Goal: Task Accomplishment & Management: Manage account settings

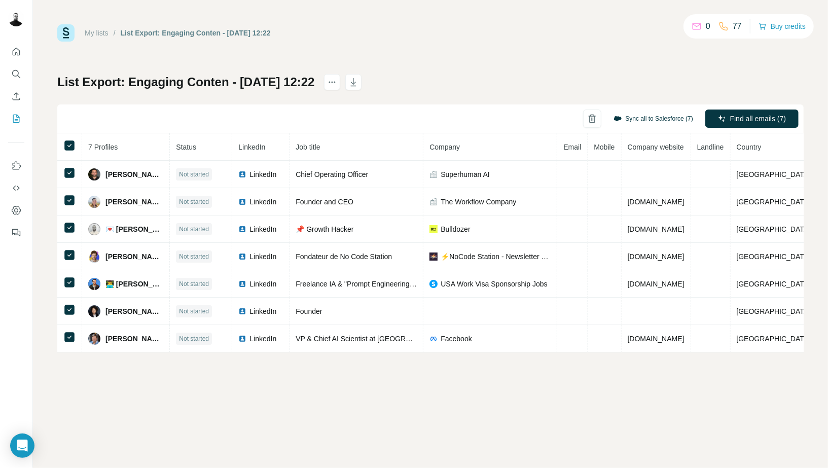
click at [654, 121] on button "Sync all to Salesforce (7)" at bounding box center [653, 118] width 94 height 15
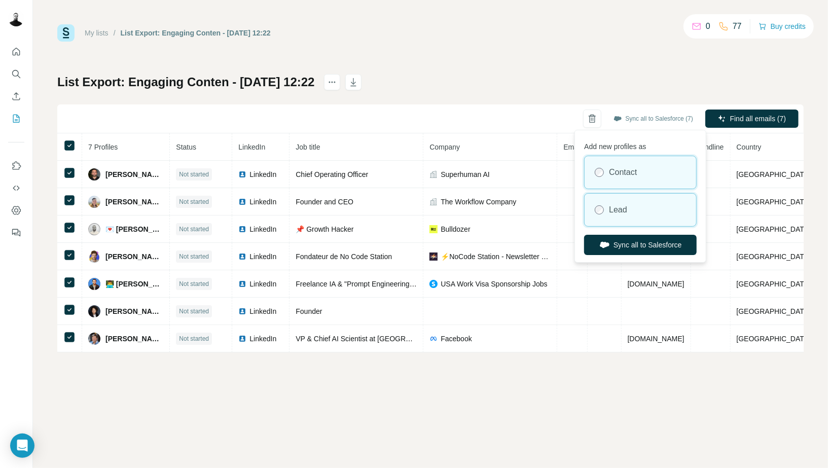
click at [609, 206] on label "Lead" at bounding box center [618, 210] width 18 height 12
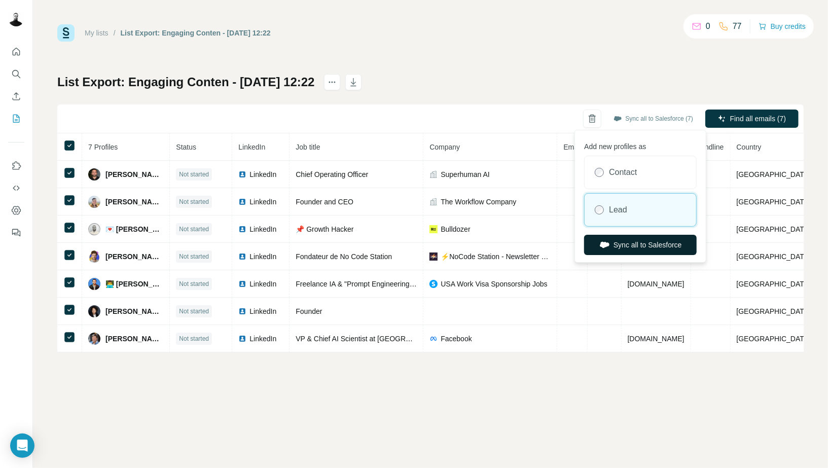
click at [605, 244] on icon "button" at bounding box center [605, 245] width 10 height 6
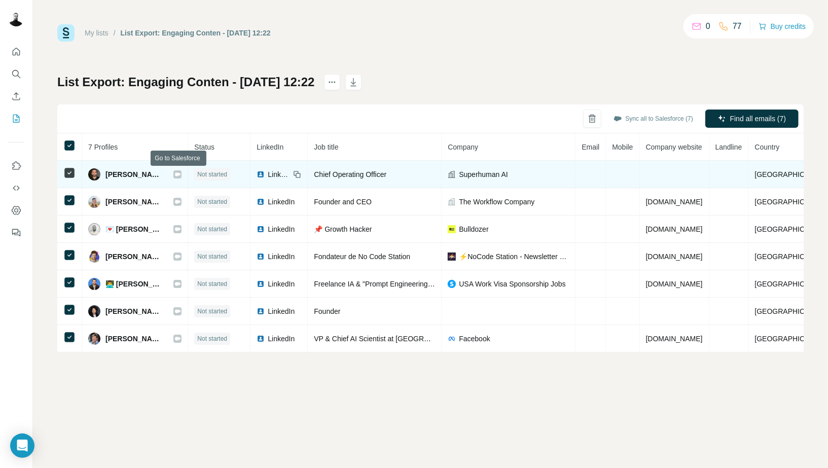
click at [179, 175] on icon at bounding box center [178, 174] width 6 height 4
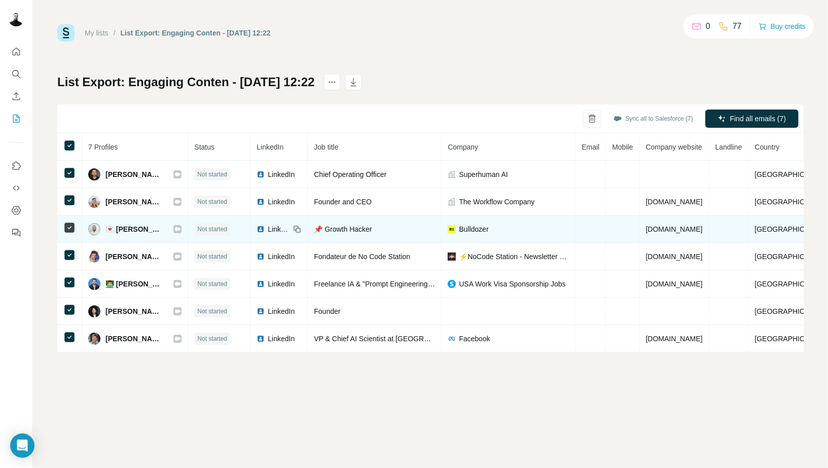
click at [178, 227] on icon at bounding box center [178, 229] width 6 height 4
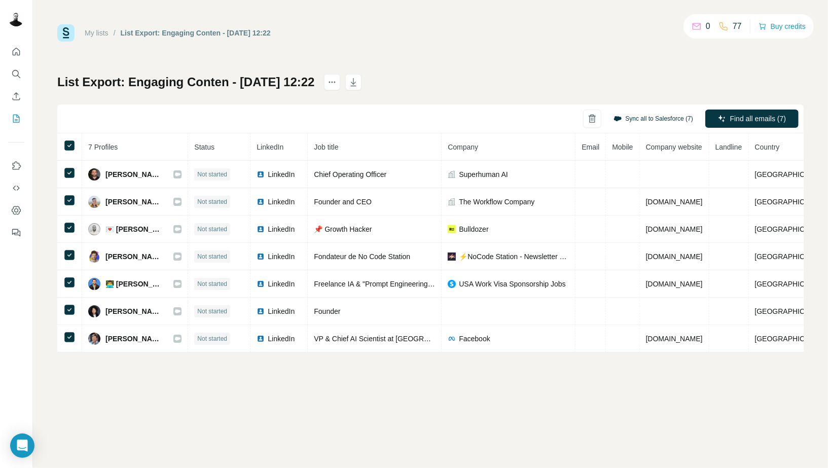
click at [650, 121] on button "Sync all to Salesforce (7)" at bounding box center [653, 118] width 94 height 15
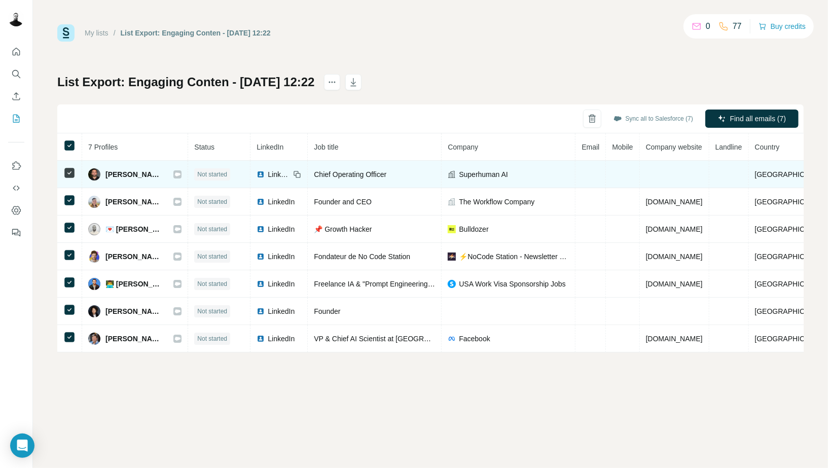
click at [178, 175] on icon at bounding box center [178, 174] width 6 height 4
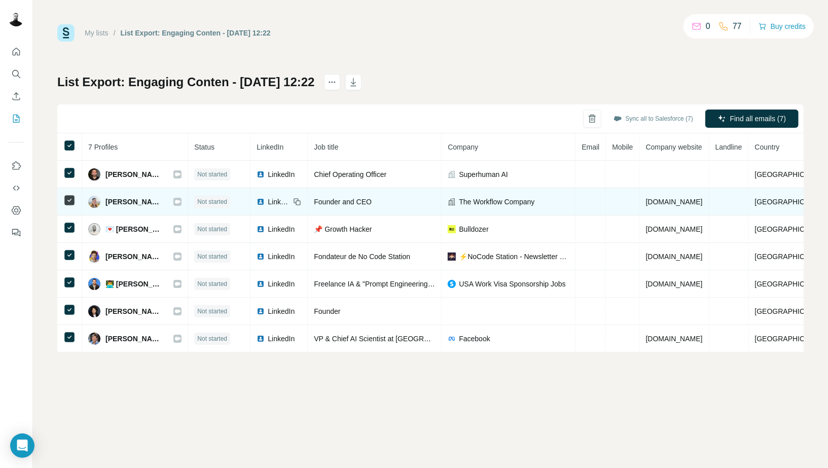
click at [178, 200] on icon at bounding box center [178, 202] width 6 height 4
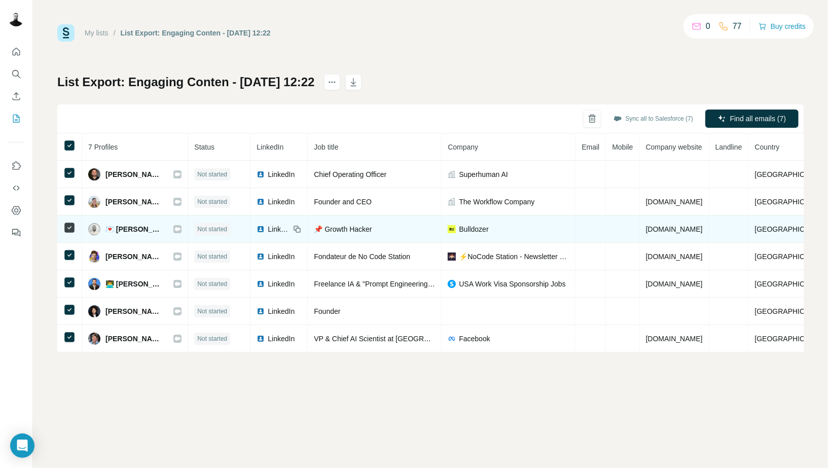
click at [179, 229] on icon at bounding box center [178, 229] width 6 height 4
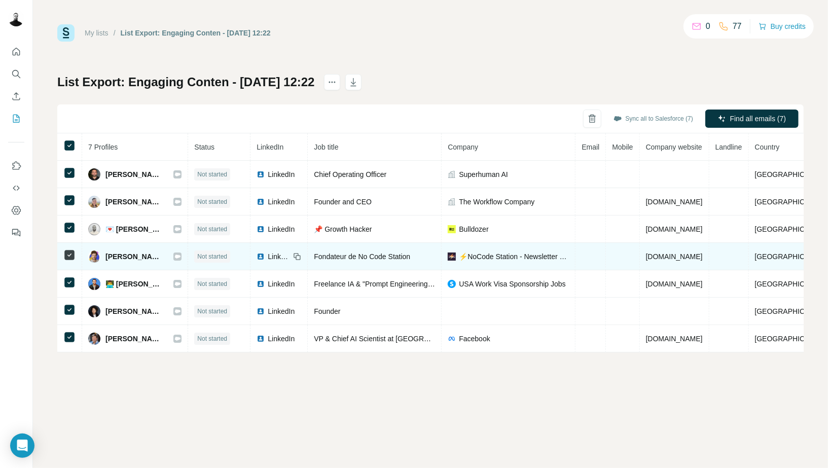
click at [179, 250] on div "Milan BOISGARD" at bounding box center [134, 256] width 93 height 12
click at [179, 253] on icon at bounding box center [177, 256] width 6 height 8
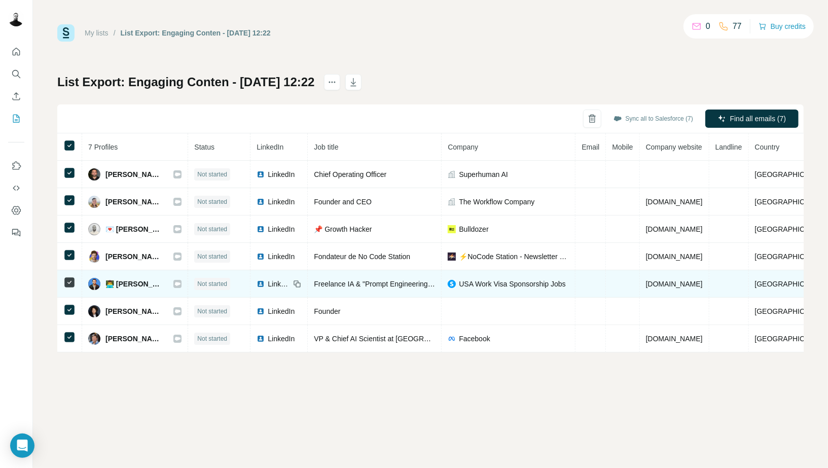
click at [180, 282] on icon at bounding box center [178, 284] width 6 height 4
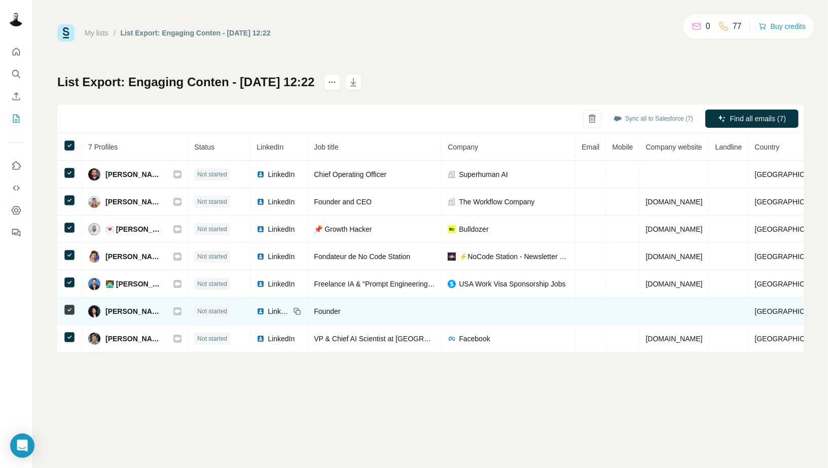
click at [180, 307] on icon at bounding box center [177, 311] width 6 height 8
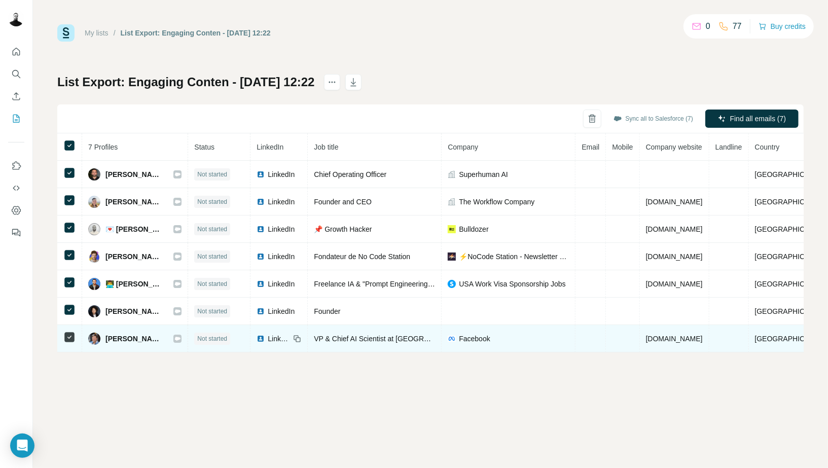
click at [180, 337] on icon at bounding box center [178, 339] width 6 height 4
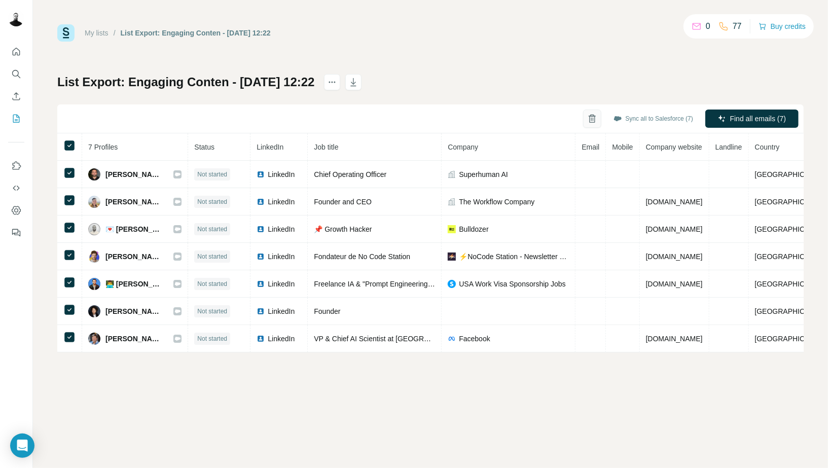
click at [587, 123] on icon "button" at bounding box center [592, 119] width 10 height 10
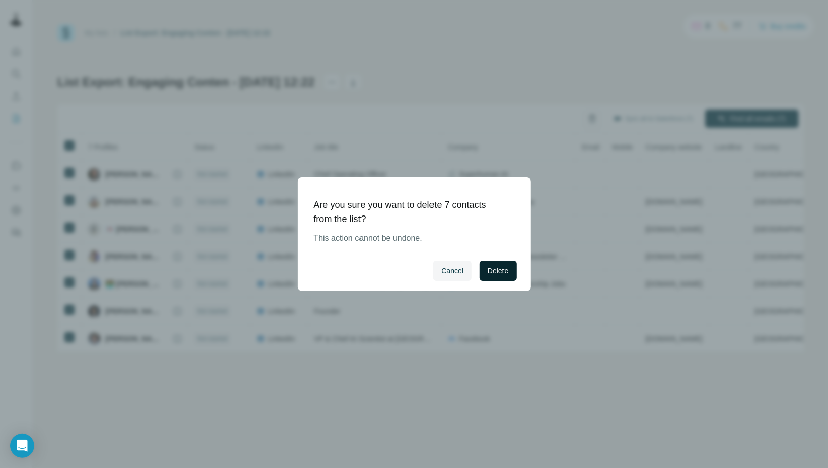
click at [488, 275] on span "Delete" at bounding box center [498, 271] width 20 height 10
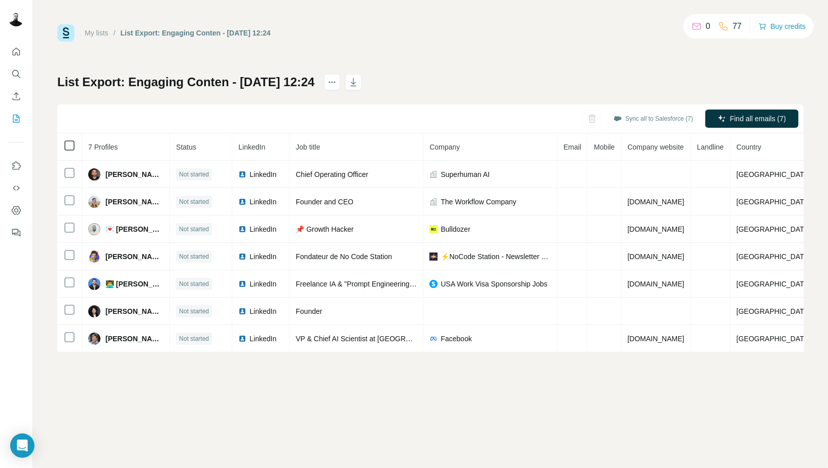
click at [66, 150] on icon at bounding box center [69, 145] width 12 height 12
click at [667, 124] on button "Sync all to Salesforce (7)" at bounding box center [653, 118] width 94 height 15
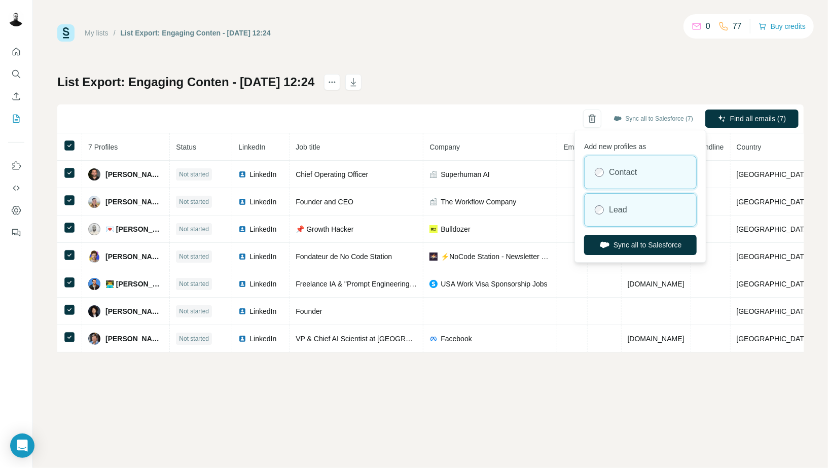
click at [627, 204] on label "Lead" at bounding box center [618, 210] width 18 height 12
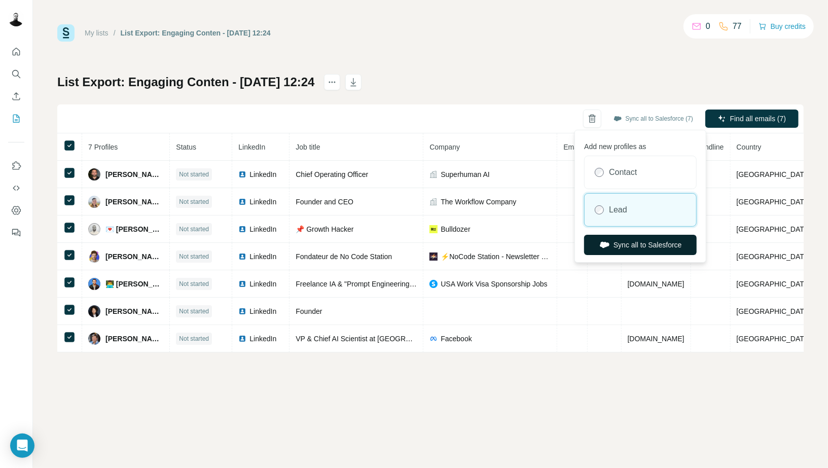
click at [628, 242] on button "Sync all to Salesforce" at bounding box center [640, 245] width 113 height 20
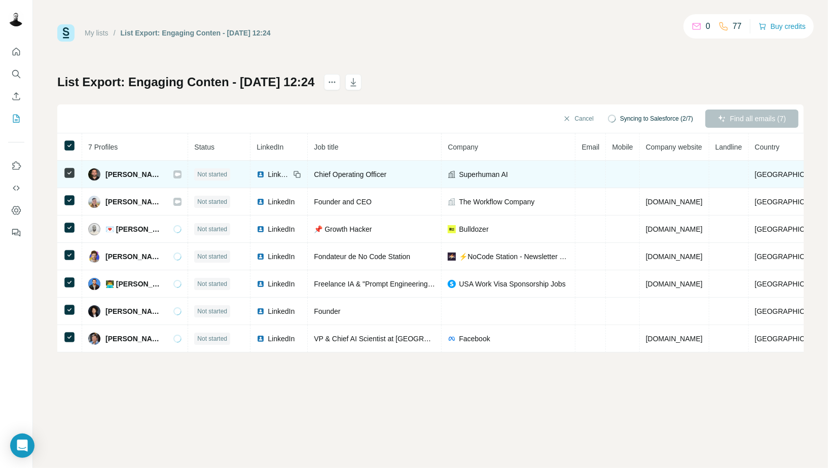
click at [178, 173] on icon at bounding box center [178, 174] width 6 height 4
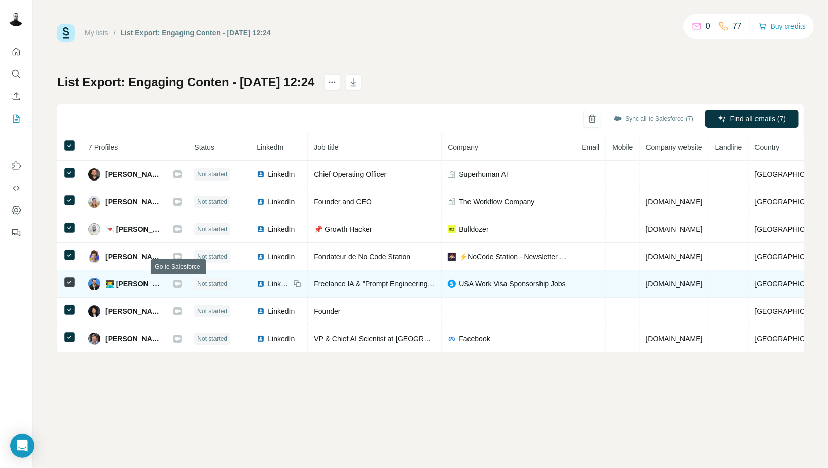
click at [178, 283] on icon at bounding box center [178, 284] width 6 height 4
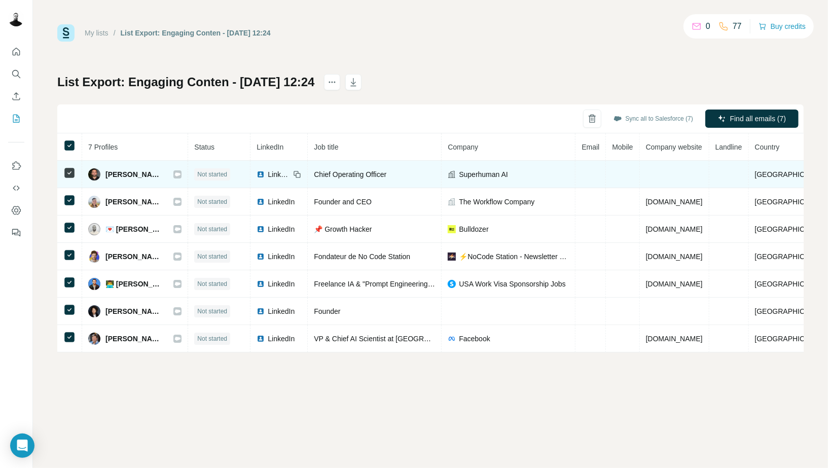
click at [180, 176] on icon at bounding box center [177, 174] width 6 height 8
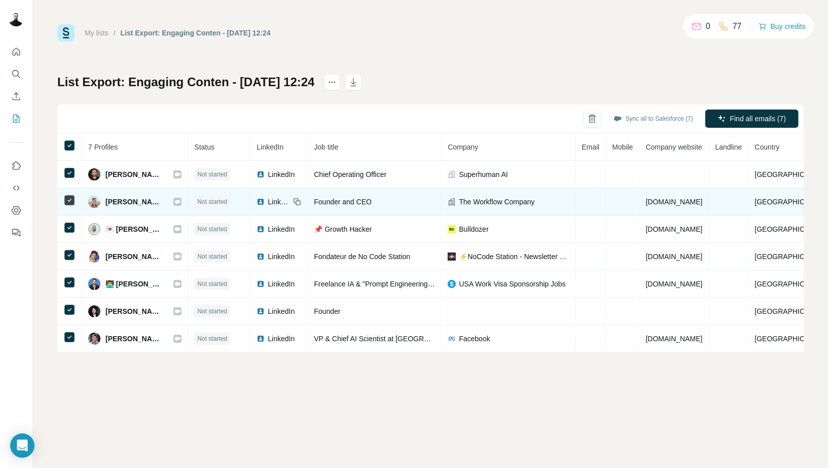
click at [178, 196] on div "Joe Rhew" at bounding box center [134, 202] width 93 height 12
click at [178, 198] on icon at bounding box center [177, 202] width 6 height 8
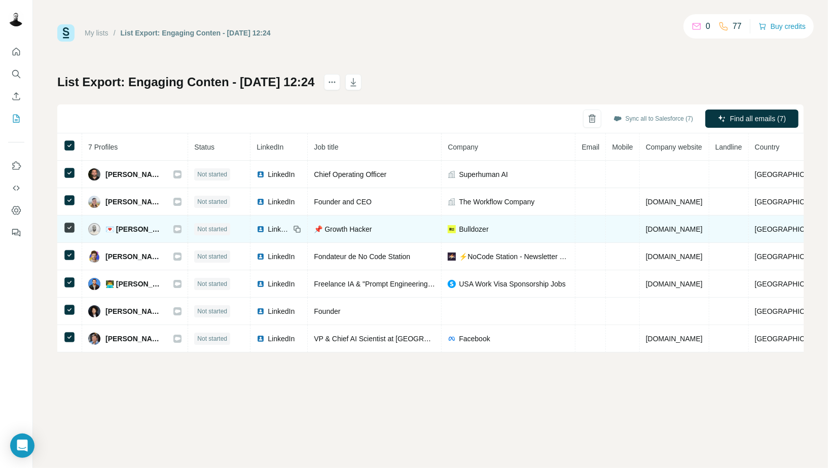
click at [180, 226] on icon at bounding box center [177, 229] width 6 height 8
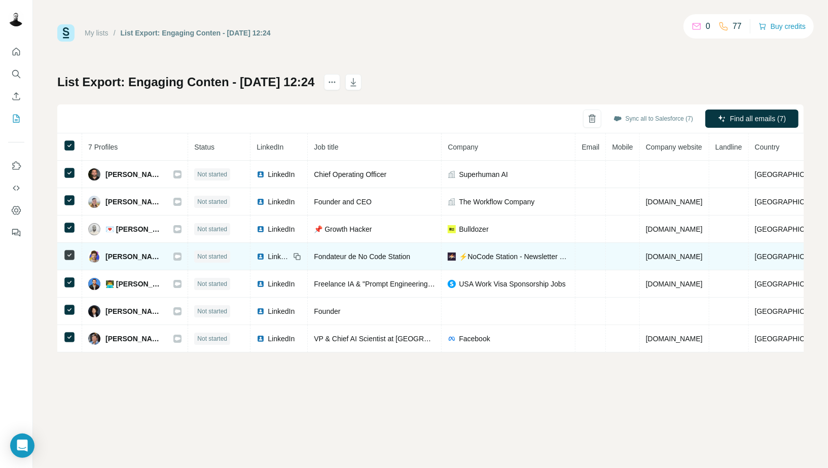
click at [180, 255] on icon at bounding box center [178, 256] width 6 height 4
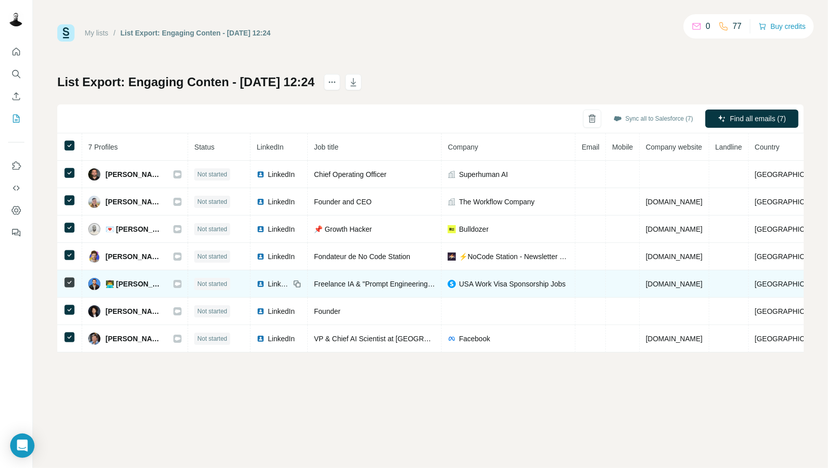
click at [180, 284] on icon at bounding box center [177, 284] width 6 height 8
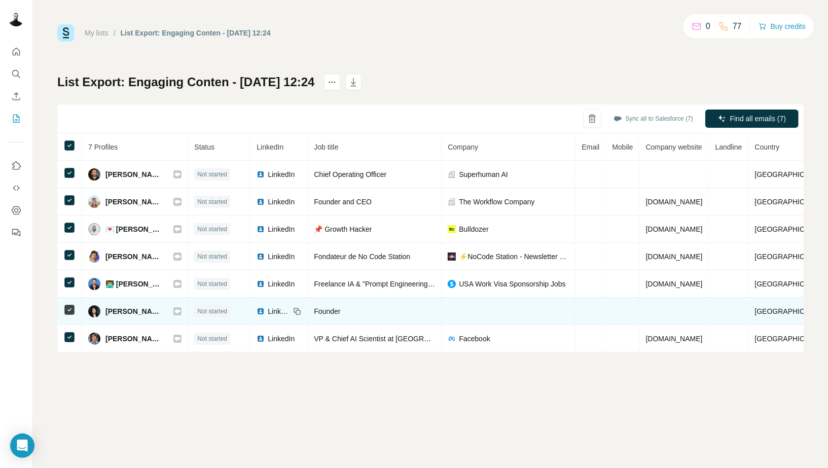
click at [180, 309] on icon at bounding box center [178, 311] width 6 height 4
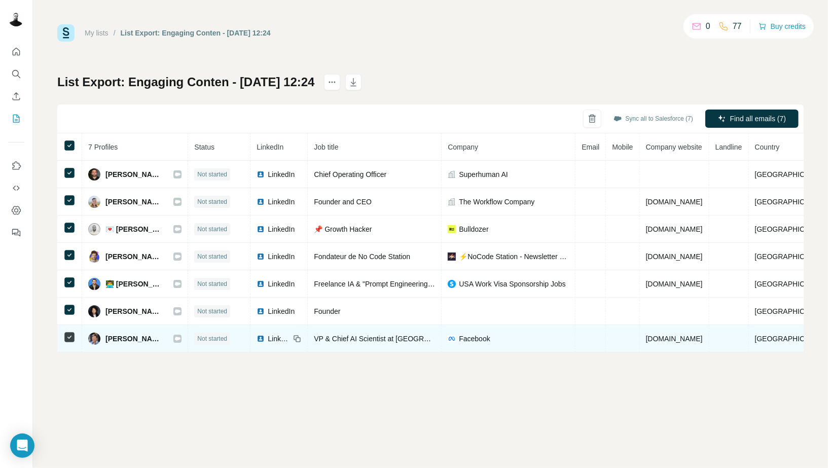
click at [180, 337] on icon at bounding box center [178, 339] width 6 height 4
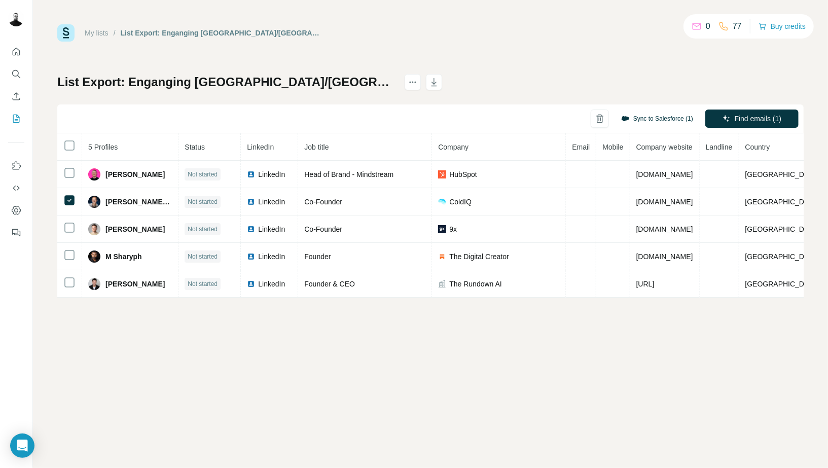
click at [660, 121] on button "Sync to Salesforce (1)" at bounding box center [657, 118] width 86 height 15
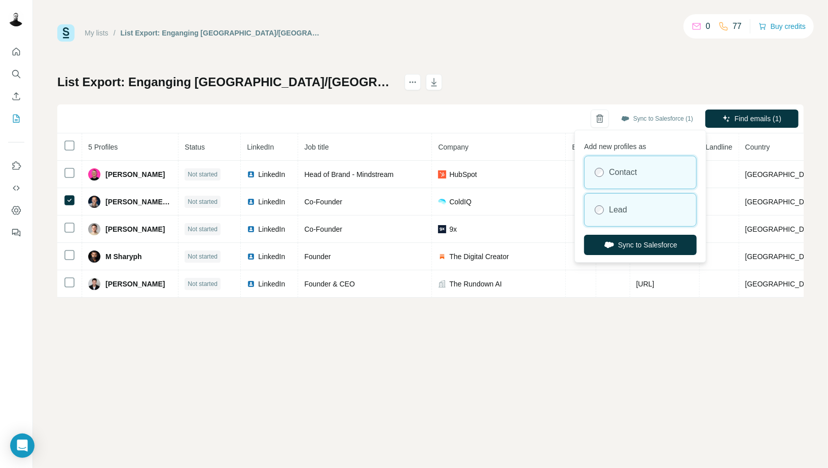
click at [613, 205] on label "Lead" at bounding box center [618, 210] width 18 height 12
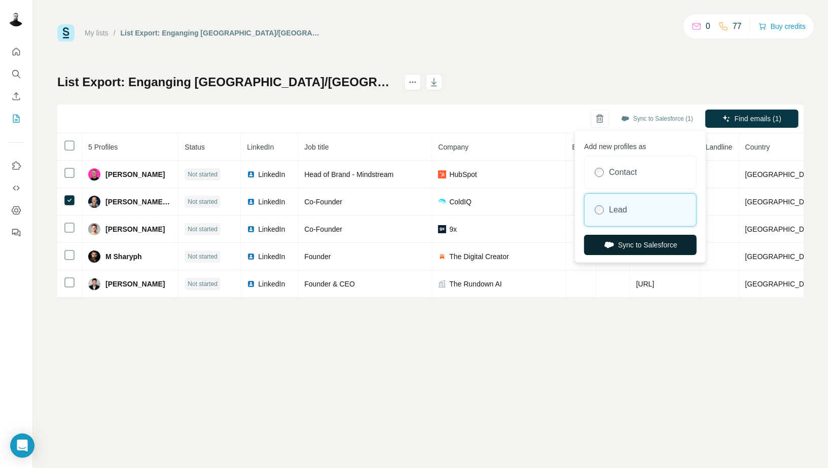
click at [614, 248] on button "Sync to Salesforce" at bounding box center [640, 245] width 113 height 20
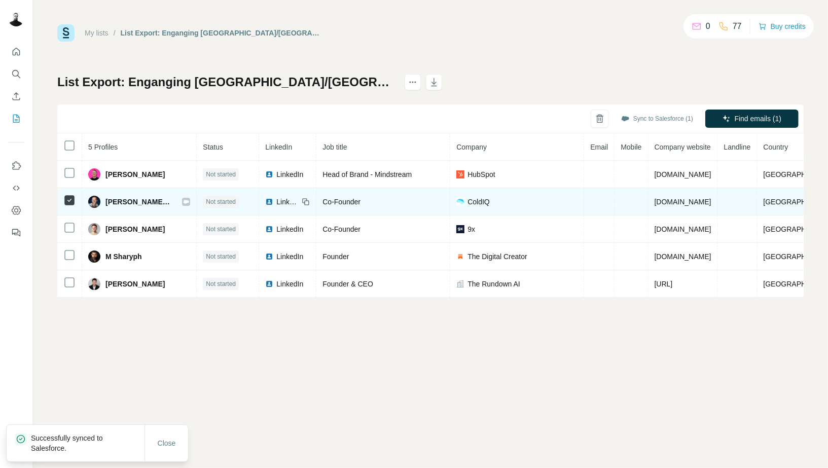
click at [184, 201] on icon at bounding box center [187, 202] width 6 height 4
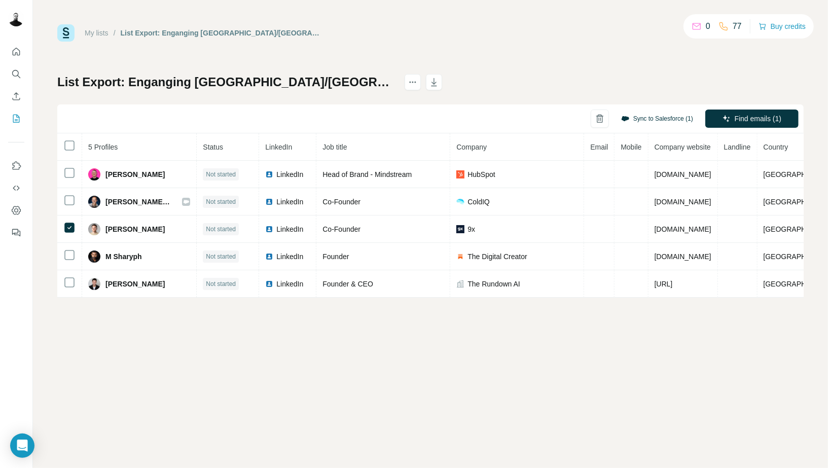
click at [670, 119] on button "Sync to Salesforce (1)" at bounding box center [657, 118] width 86 height 15
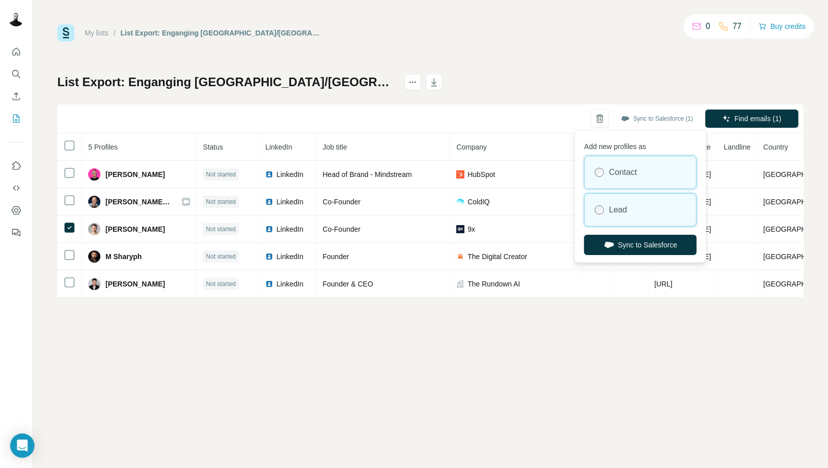
click at [622, 204] on label "Lead" at bounding box center [618, 210] width 18 height 12
click at [631, 173] on label "Contact" at bounding box center [623, 172] width 28 height 12
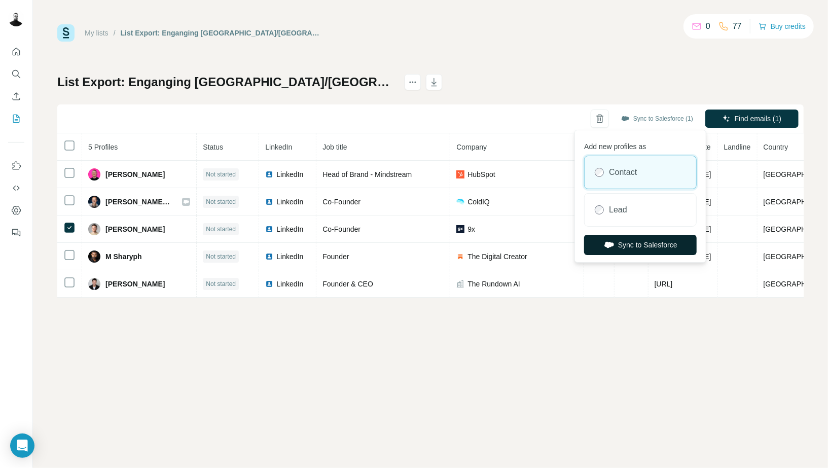
click at [629, 248] on button "Sync to Salesforce" at bounding box center [640, 245] width 113 height 20
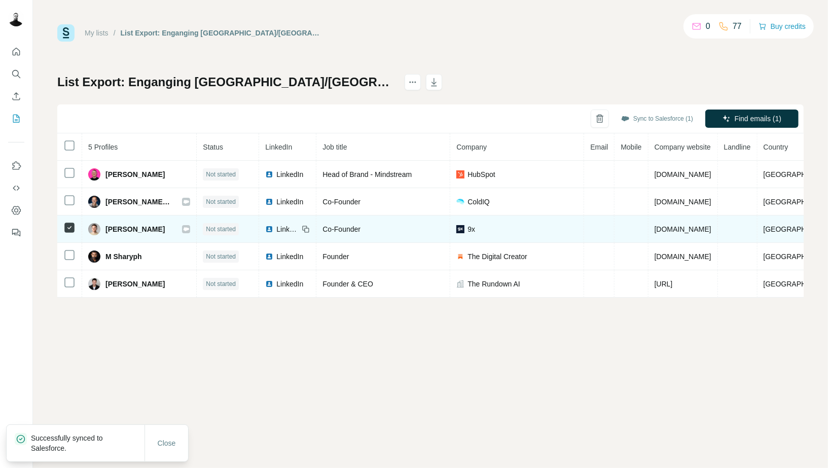
click at [184, 227] on icon at bounding box center [187, 229] width 6 height 4
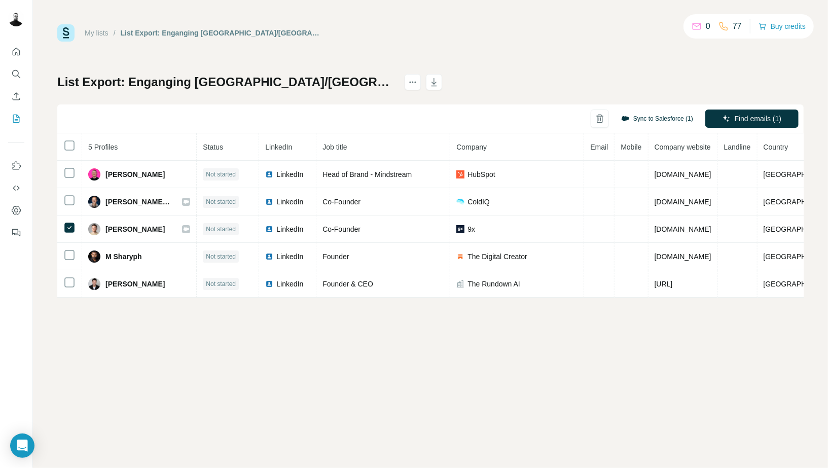
click at [622, 123] on button "Sync to Salesforce (1)" at bounding box center [657, 118] width 86 height 15
click at [643, 122] on button "Sync all to Salesforce (5)" at bounding box center [653, 118] width 94 height 15
click at [509, 70] on div "My lists / List Export: Enganging US/UK - 01/10/2025 12:26 0 77 Buy credits Lis…" at bounding box center [430, 160] width 746 height 273
click at [19, 443] on icon "Open Intercom Messenger" at bounding box center [22, 445] width 12 height 13
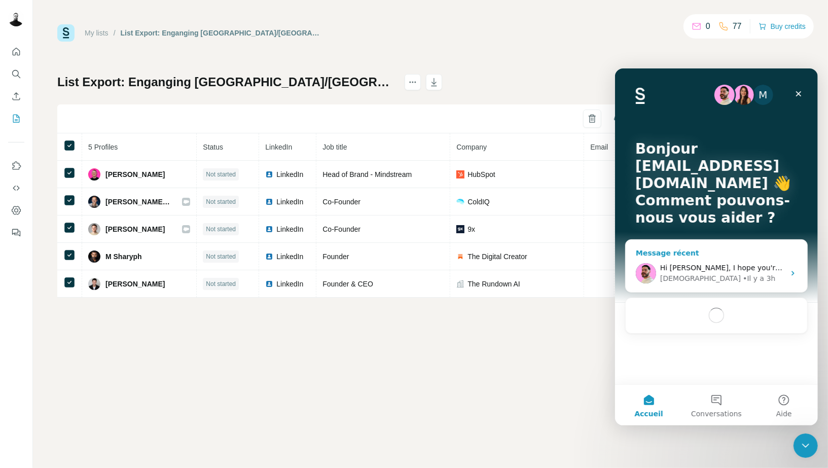
click at [732, 275] on div "Christian • Il y a 3h" at bounding box center [721, 278] width 125 height 11
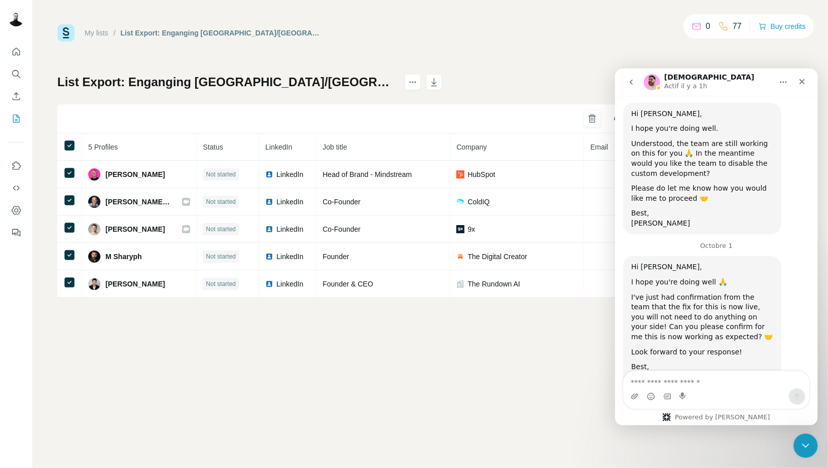
scroll to position [1129, 0]
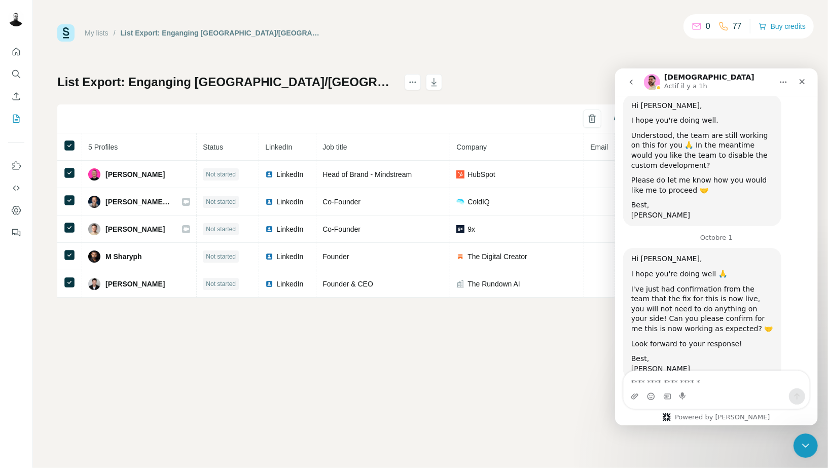
click at [723, 385] on textarea "Envoyer un message..." at bounding box center [716, 379] width 186 height 17
type textarea "*"
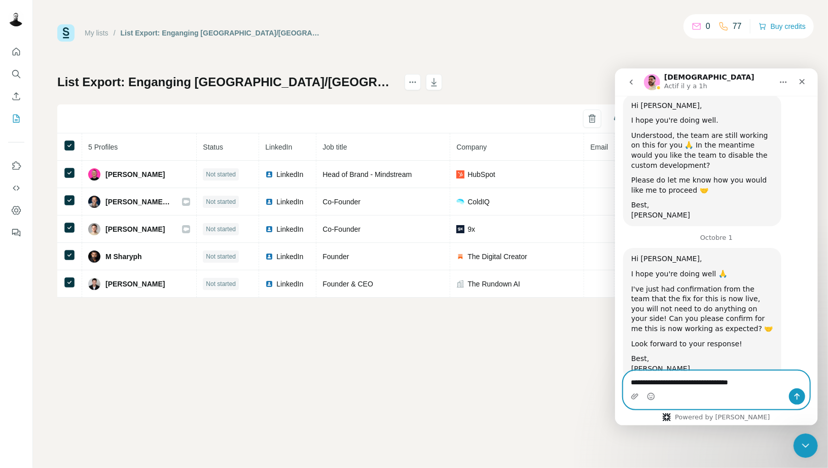
click at [755, 382] on textarea "**********" at bounding box center [716, 379] width 186 height 17
type textarea "**********"
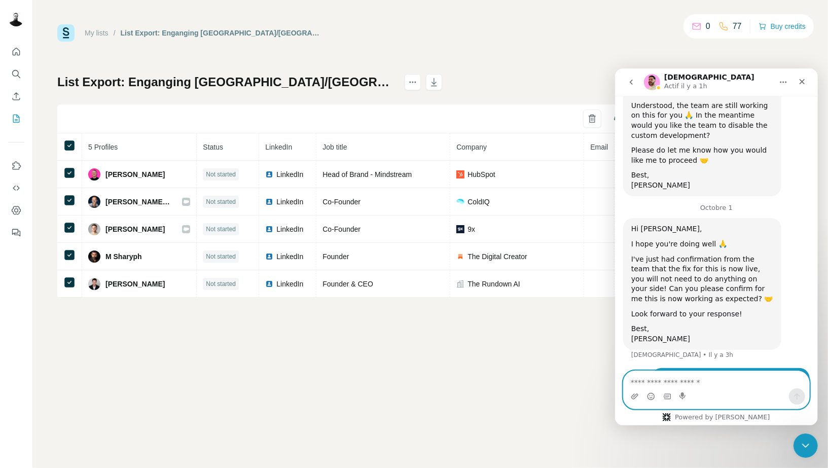
paste textarea "**********"
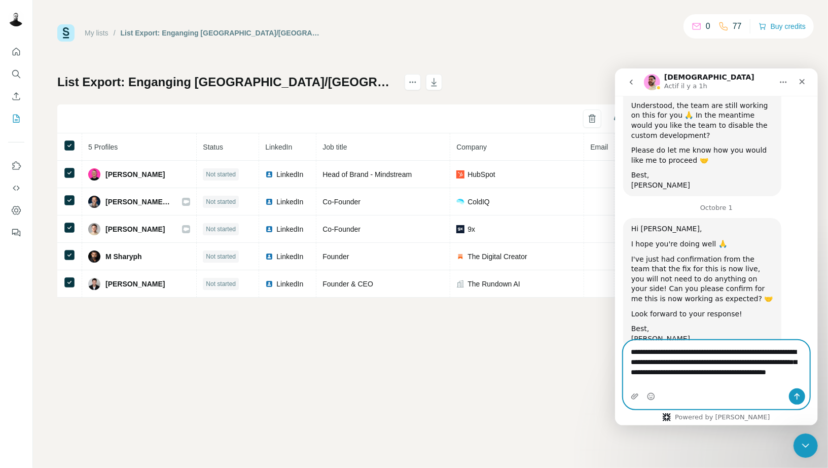
scroll to position [1190, 0]
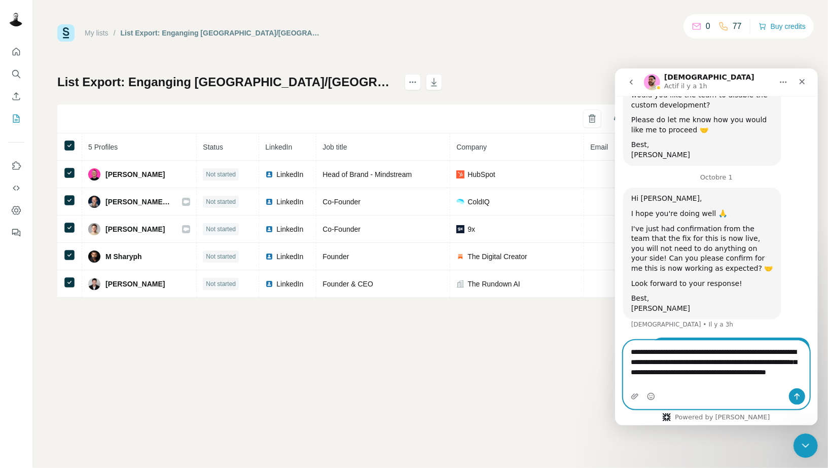
type textarea "**********"
click at [798, 397] on icon "Envoyer un message…" at bounding box center [796, 396] width 8 height 8
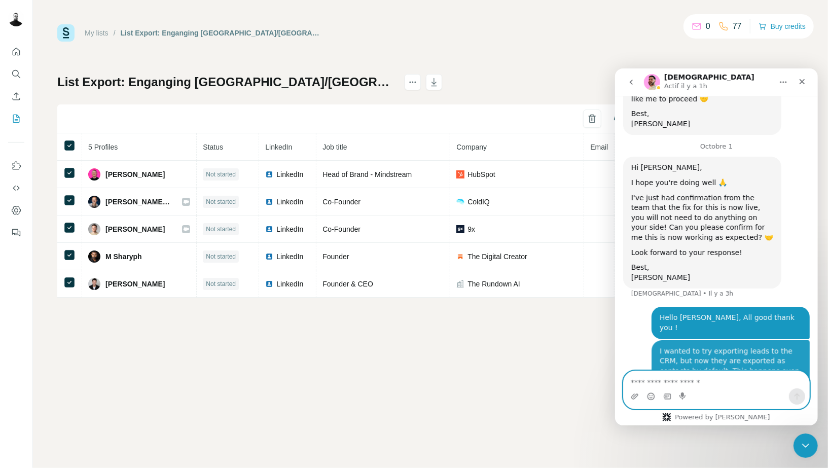
scroll to position [1222, 0]
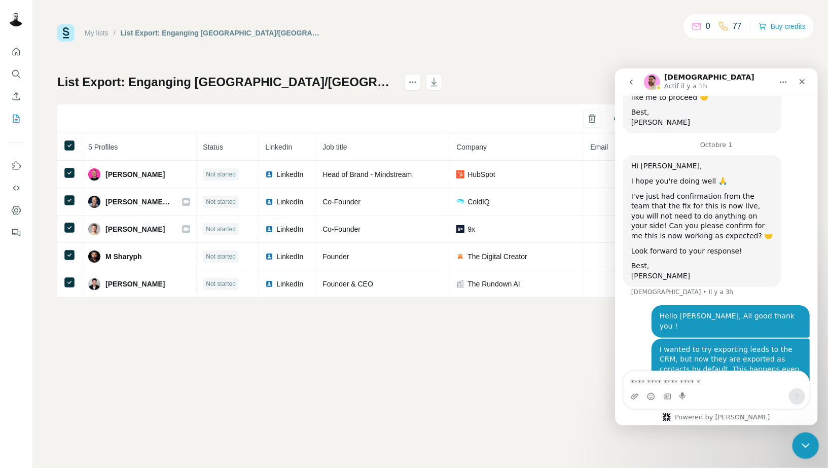
click at [801, 456] on div "Fermer le Messenger Intercom" at bounding box center [804, 444] width 24 height 24
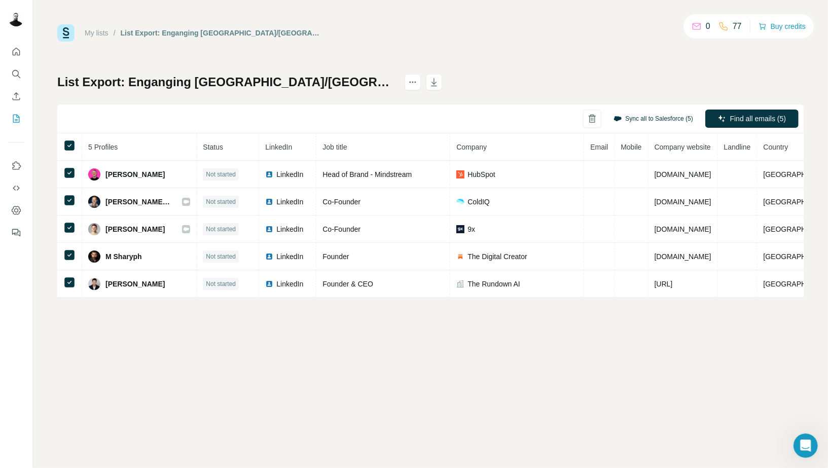
click at [656, 120] on button "Sync all to Salesforce (5)" at bounding box center [653, 118] width 94 height 15
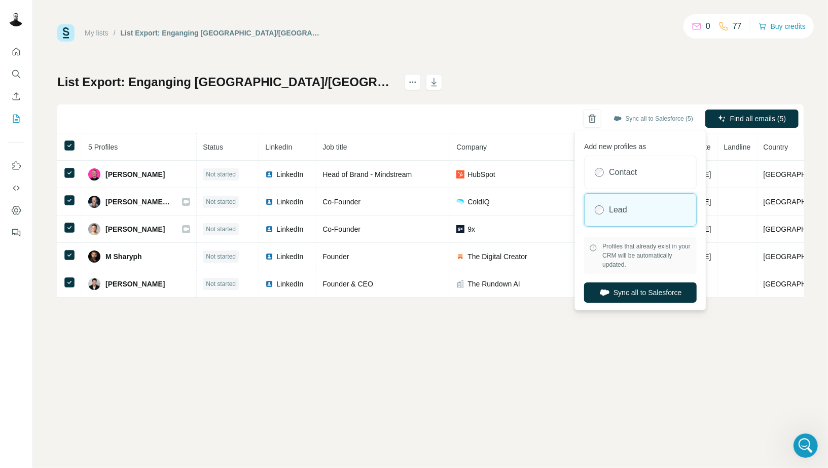
click at [775, 409] on div "My lists / List Export: Enganging US/UK - 01/10/2025 12:26 0 77 Buy credits Lis…" at bounding box center [430, 234] width 795 height 468
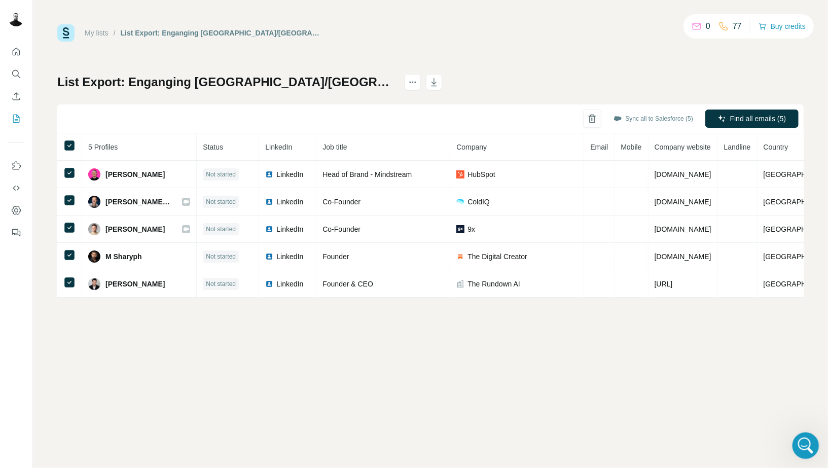
click at [811, 436] on div "Ouvrir le Messenger Intercom" at bounding box center [803, 443] width 33 height 33
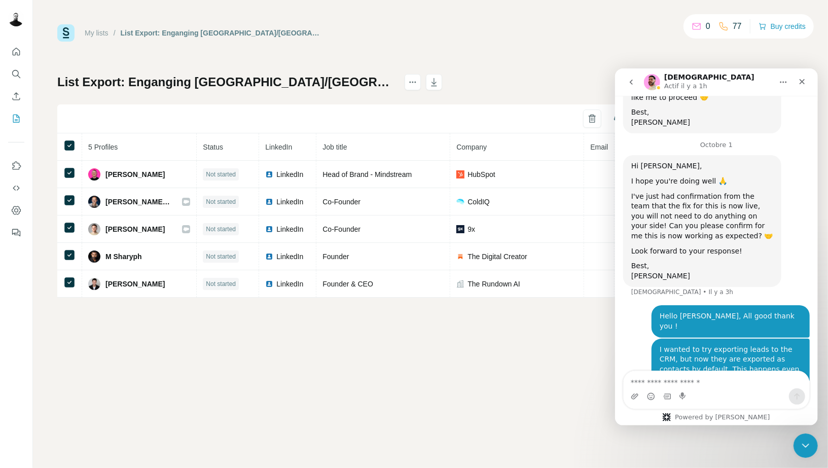
click at [712, 384] on textarea "Envoyer un message..." at bounding box center [716, 379] width 186 height 17
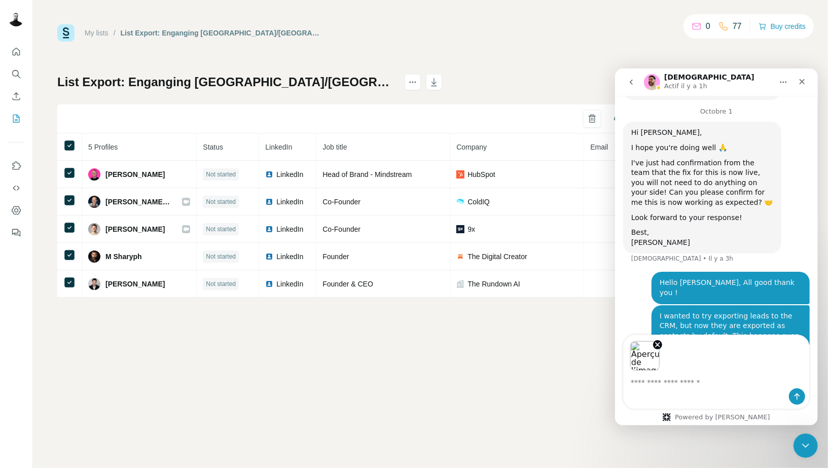
scroll to position [1258, 0]
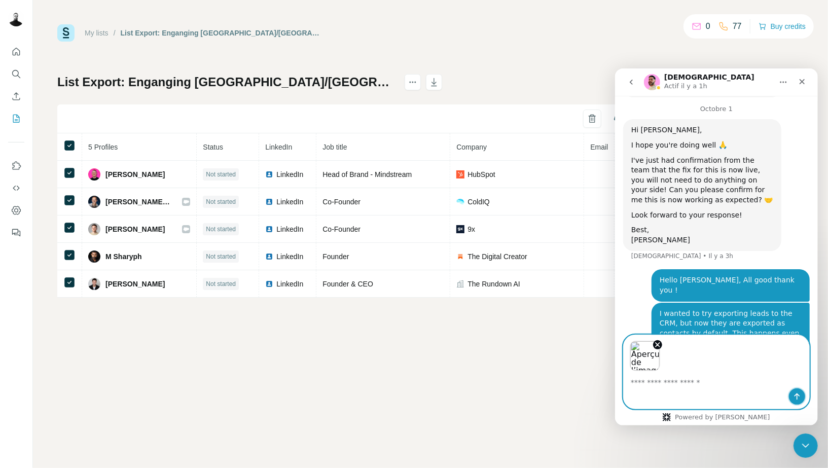
click at [799, 396] on icon "Envoyer un message…" at bounding box center [796, 396] width 8 height 8
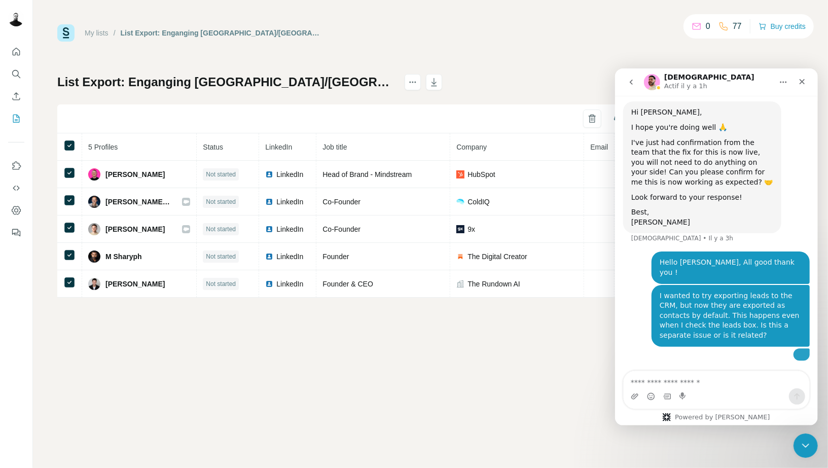
scroll to position [1279, 0]
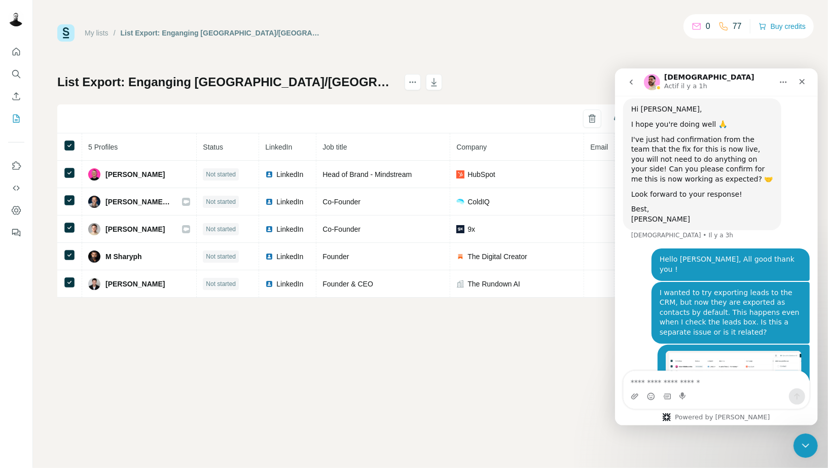
click at [561, 56] on div "My lists / List Export: Enganging US/UK - 01/10/2025 12:26 0 77 Buy credits Lis…" at bounding box center [430, 160] width 746 height 273
drag, startPoint x: 797, startPoint y: 436, endPoint x: 1586, endPoint y: 869, distance: 900.4
click at [795, 434] on div "Fermer le Messenger Intercom" at bounding box center [804, 444] width 24 height 24
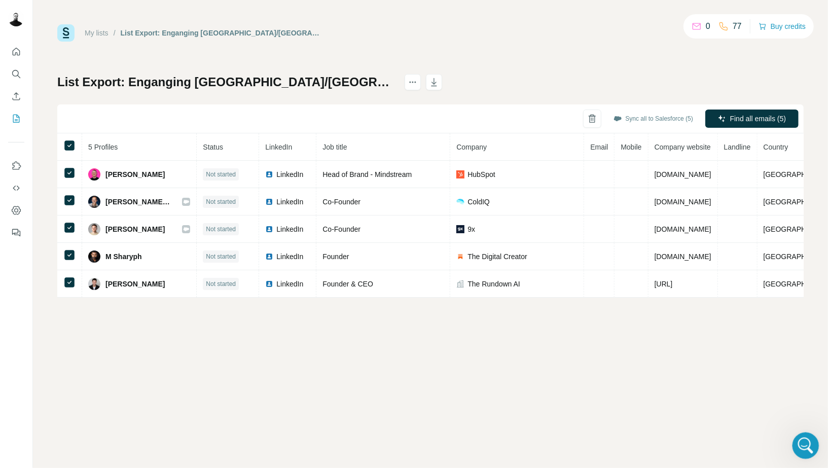
click at [799, 432] on div "Ouvrir le Messenger Intercom" at bounding box center [803, 443] width 33 height 33
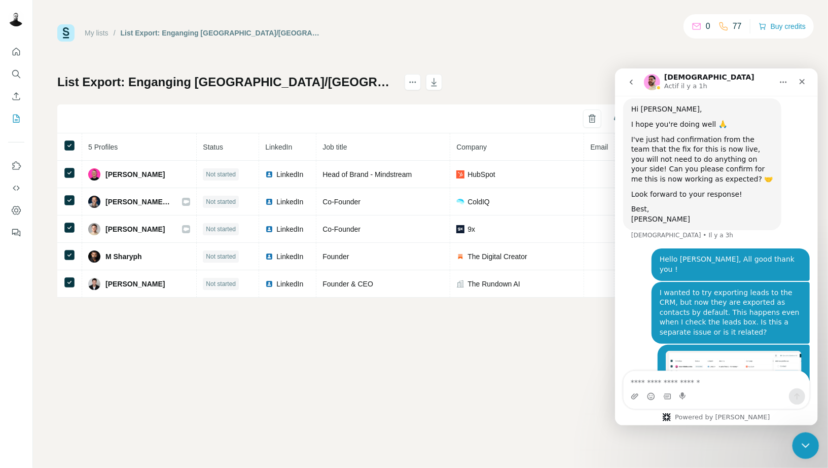
click at [799, 439] on icon "Fermer le Messenger Intercom" at bounding box center [804, 444] width 12 height 12
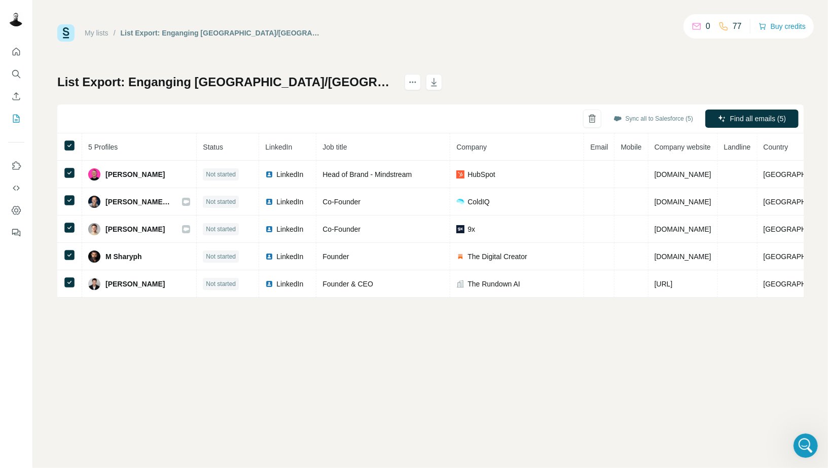
scroll to position [1284, 0]
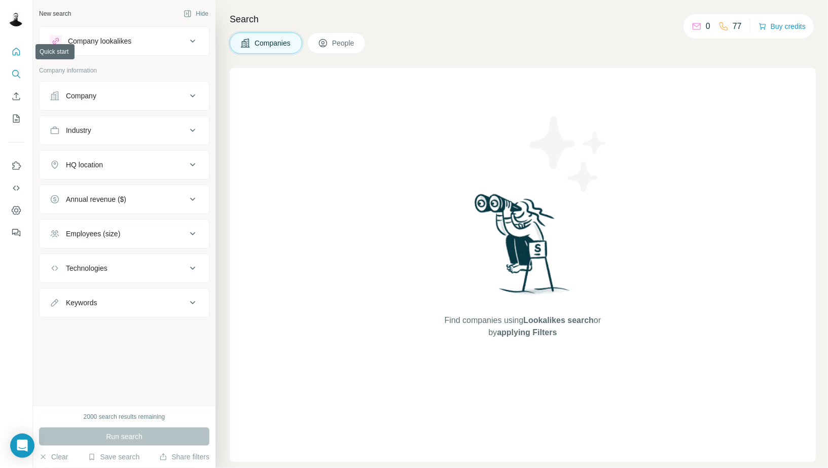
click at [13, 56] on icon "Quick start" at bounding box center [16, 52] width 10 height 10
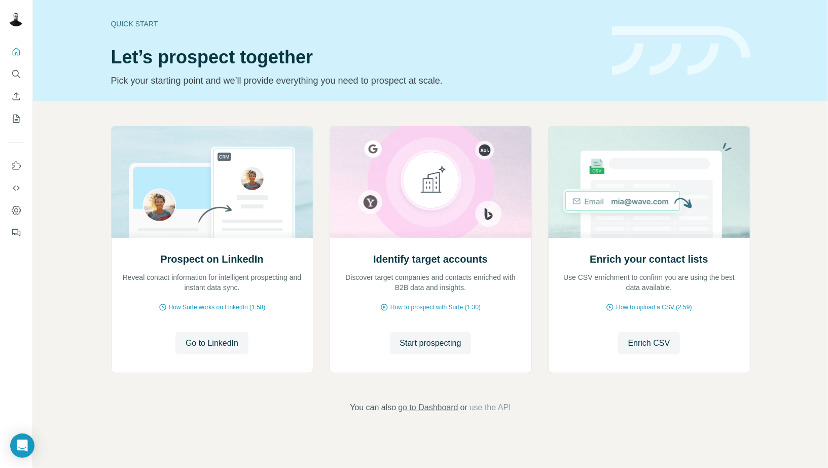
click at [444, 411] on span "go to Dashboard" at bounding box center [428, 407] width 60 height 12
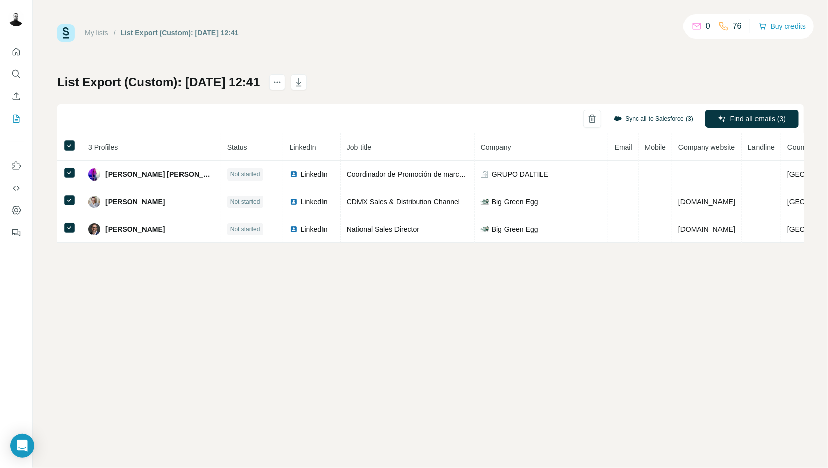
click at [630, 120] on button "Sync all to Salesforce (3)" at bounding box center [653, 118] width 94 height 15
click at [658, 116] on button "Sync to Salesforce (1)" at bounding box center [657, 118] width 86 height 15
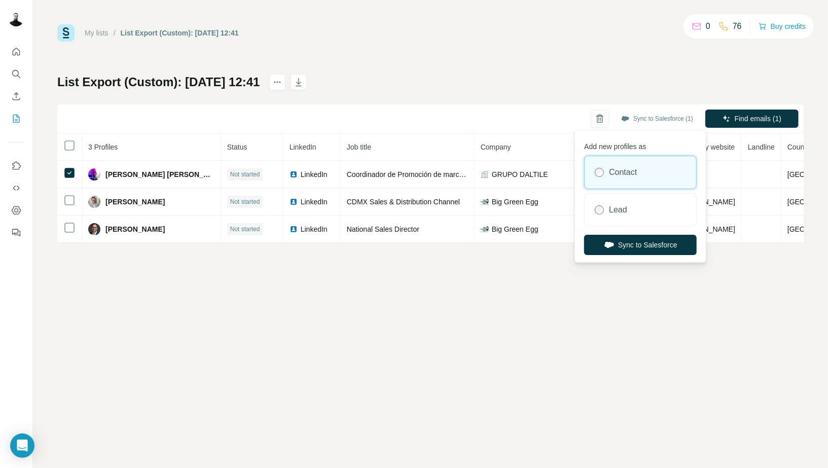
click at [642, 187] on div "Contact" at bounding box center [640, 172] width 112 height 32
click at [642, 203] on div "Lead" at bounding box center [640, 210] width 112 height 32
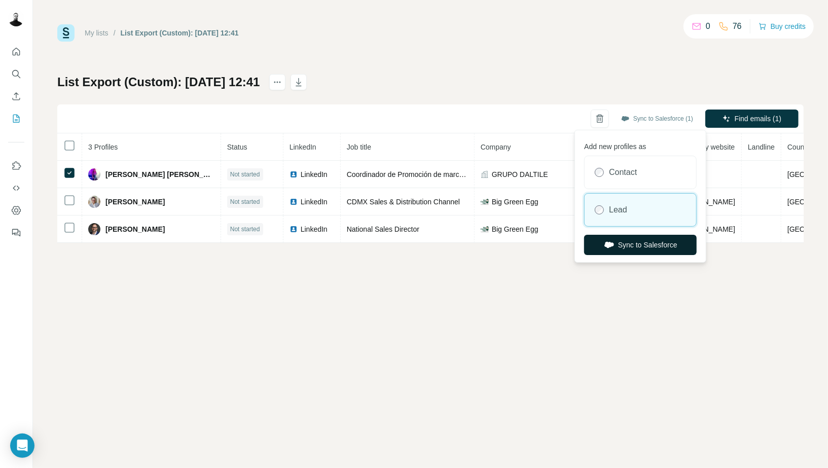
click at [633, 243] on button "Sync to Salesforce" at bounding box center [640, 245] width 113 height 20
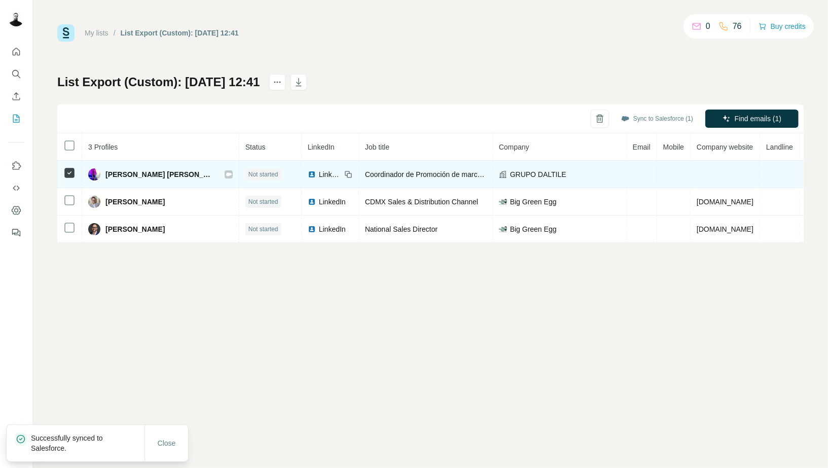
click at [226, 175] on icon at bounding box center [229, 174] width 6 height 8
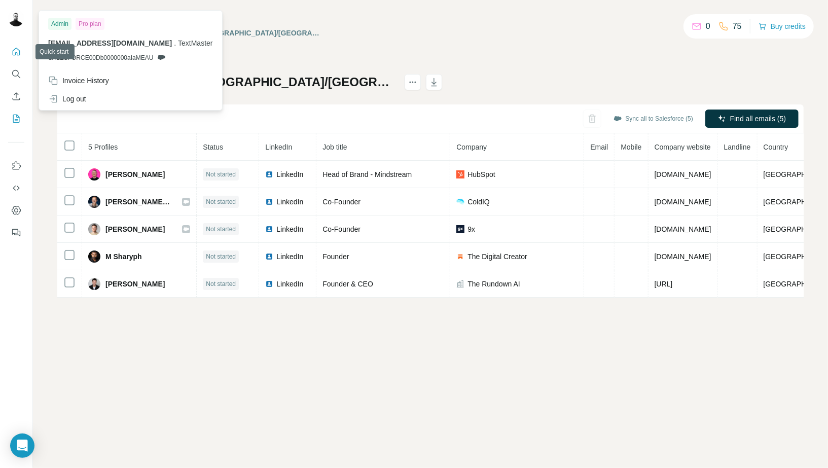
click at [14, 51] on icon "Quick start" at bounding box center [16, 52] width 10 height 10
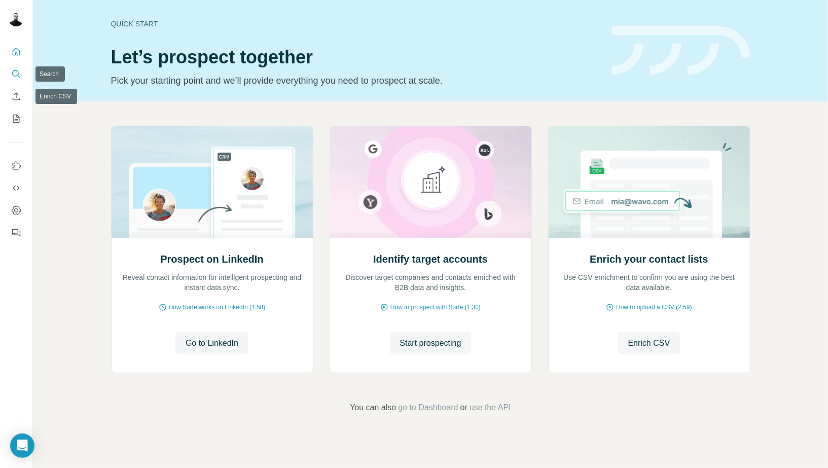
click at [14, 77] on icon "Search" at bounding box center [16, 74] width 10 height 10
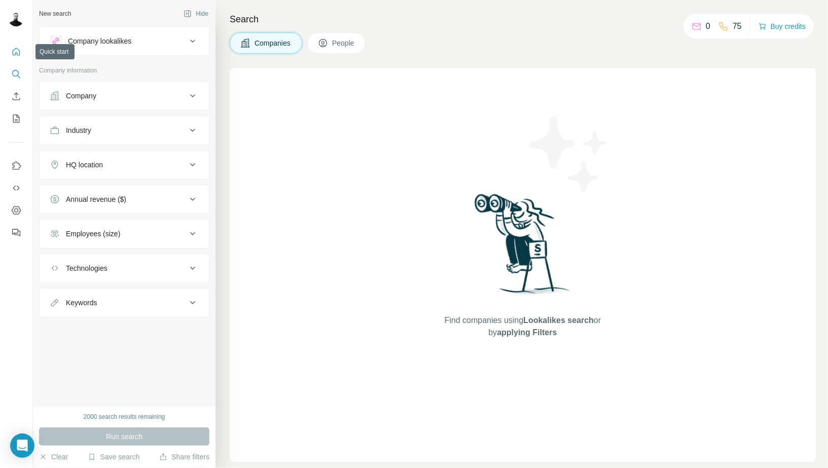
click at [16, 52] on icon "Quick start" at bounding box center [16, 52] width 10 height 10
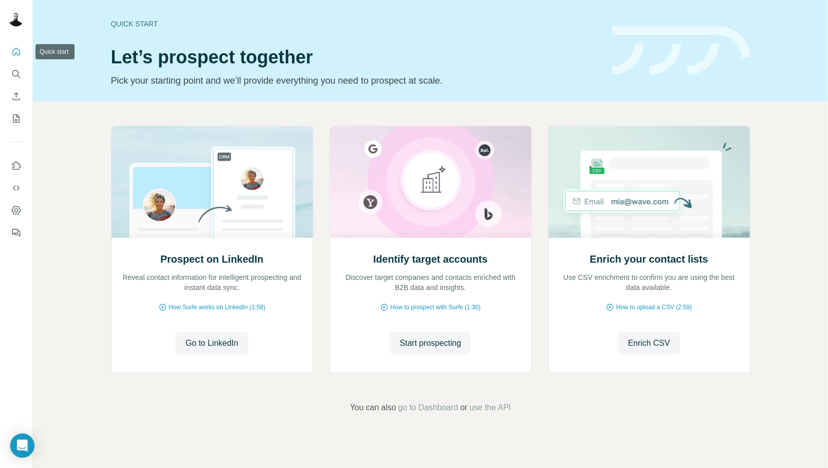
click at [17, 51] on icon "Quick start" at bounding box center [16, 52] width 10 height 10
click at [23, 59] on button "Quick start" at bounding box center [16, 52] width 16 height 18
click at [11, 91] on icon "Enrich CSV" at bounding box center [16, 96] width 10 height 10
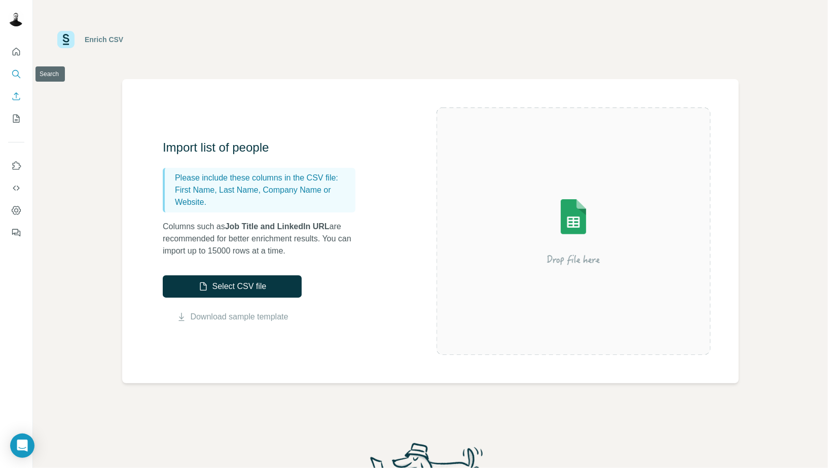
click at [16, 74] on icon "Search" at bounding box center [16, 74] width 10 height 10
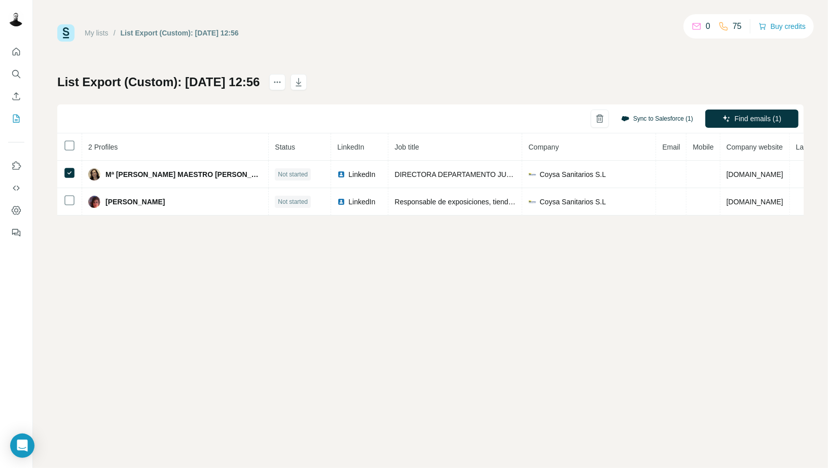
click at [635, 117] on button "Sync to Salesforce (1)" at bounding box center [657, 118] width 86 height 15
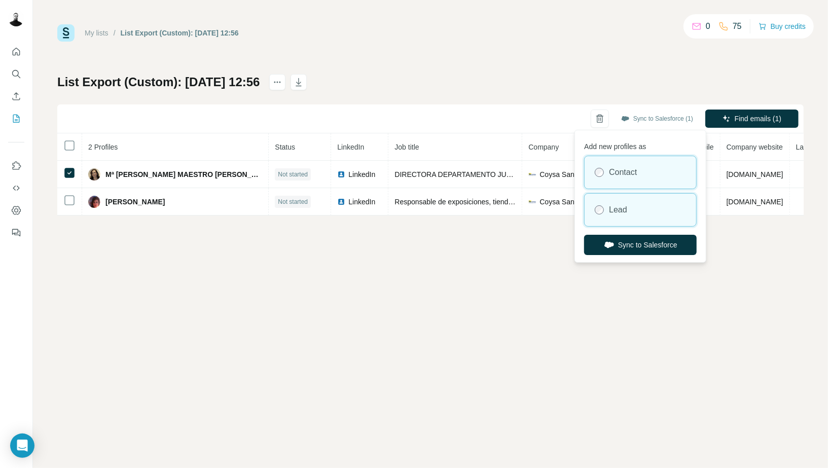
click at [624, 194] on div "Lead" at bounding box center [640, 210] width 112 height 32
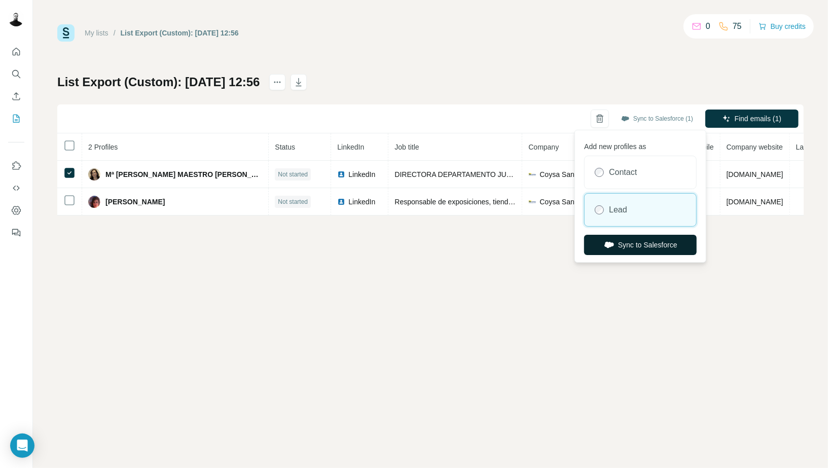
click at [635, 242] on button "Sync to Salesforce" at bounding box center [640, 245] width 113 height 20
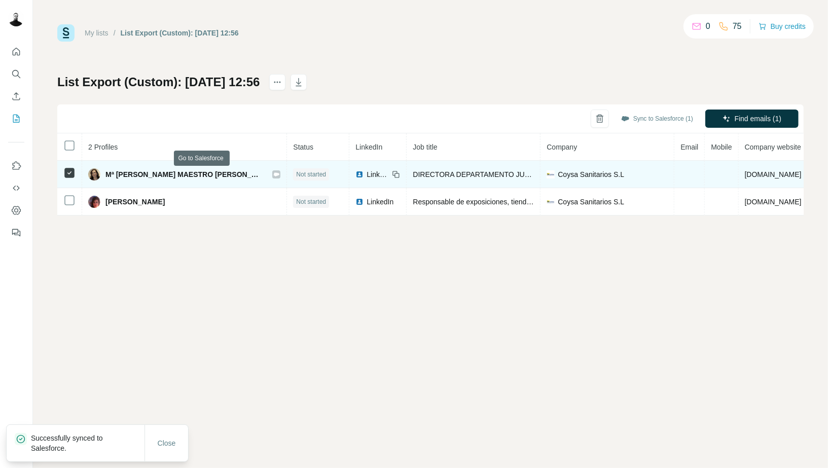
click at [274, 173] on icon at bounding box center [277, 174] width 6 height 4
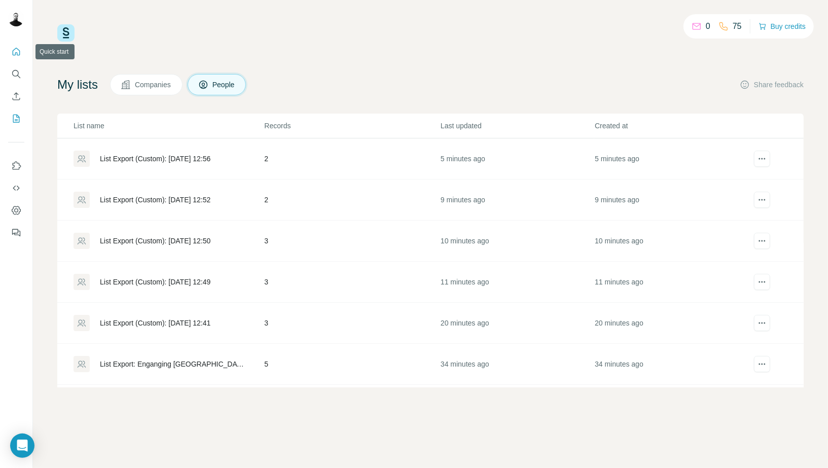
click at [17, 53] on icon "Quick start" at bounding box center [17, 52] width 8 height 8
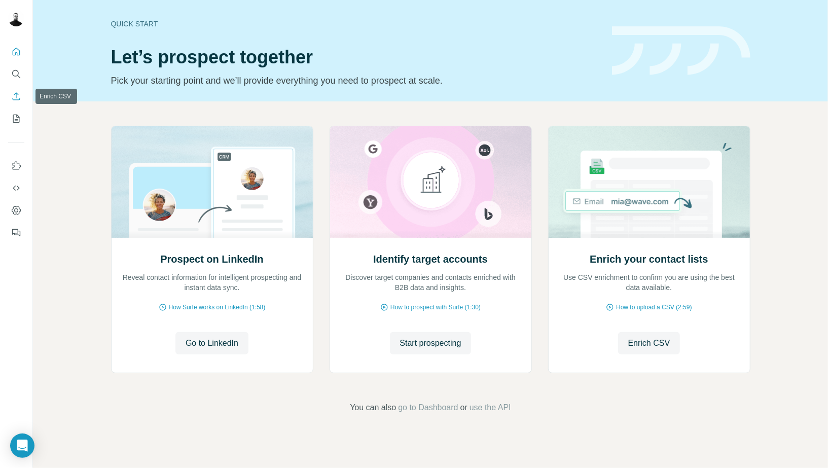
click at [17, 91] on button "Enrich CSV" at bounding box center [16, 96] width 16 height 18
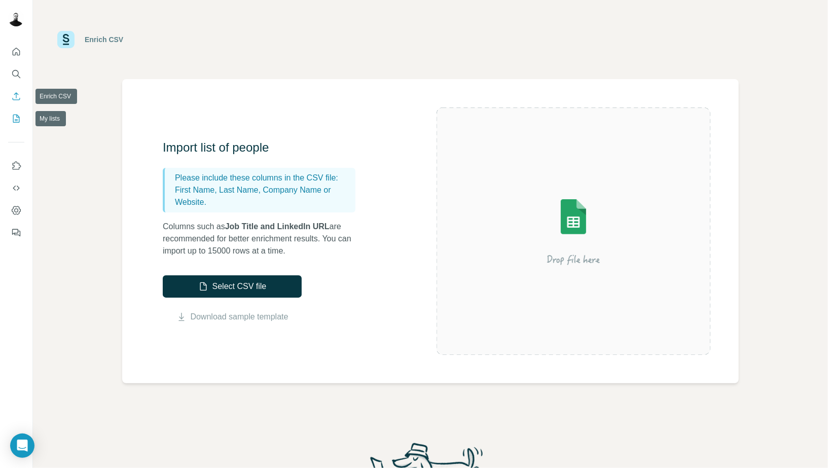
click at [16, 112] on button "My lists" at bounding box center [16, 118] width 16 height 18
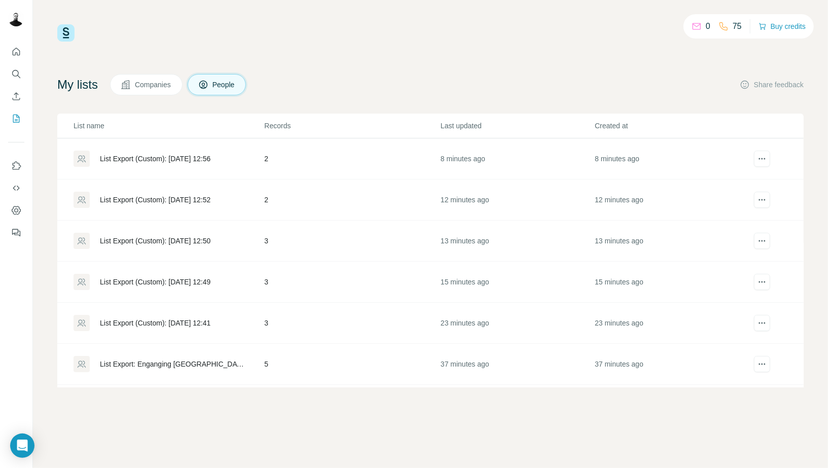
click at [133, 90] on button "Companies" at bounding box center [146, 84] width 72 height 21
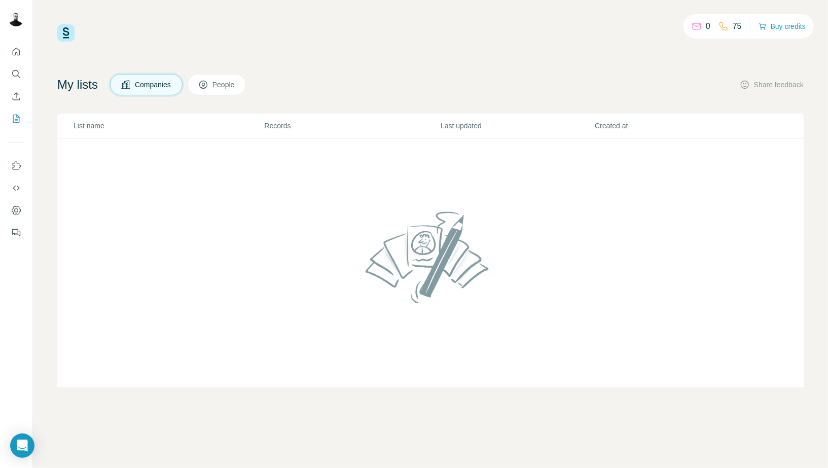
click at [230, 80] on span "People" at bounding box center [223, 85] width 23 height 10
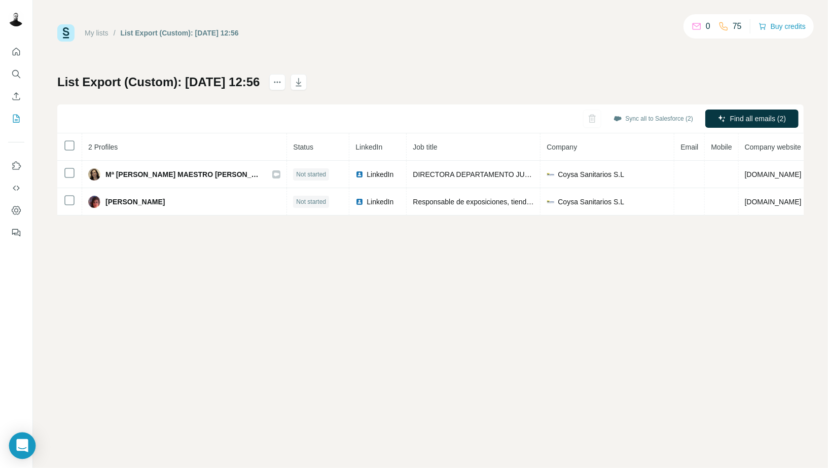
click at [26, 448] on icon "Open Intercom Messenger" at bounding box center [22, 445] width 13 height 13
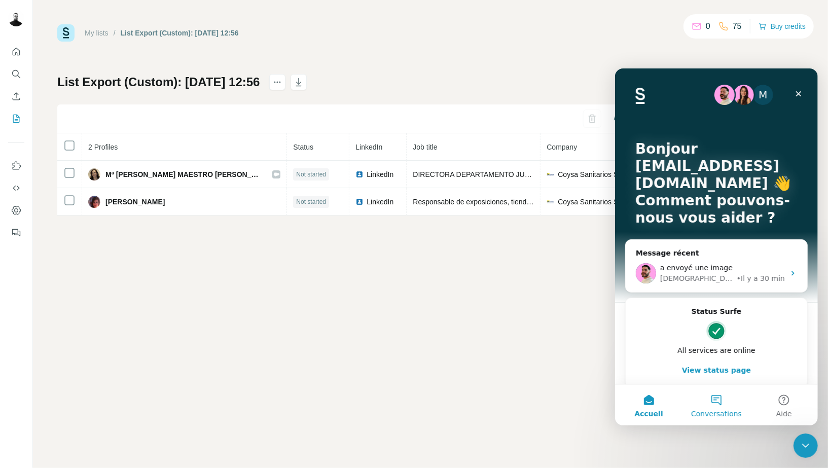
click at [711, 406] on button "Conversations" at bounding box center [715, 404] width 67 height 41
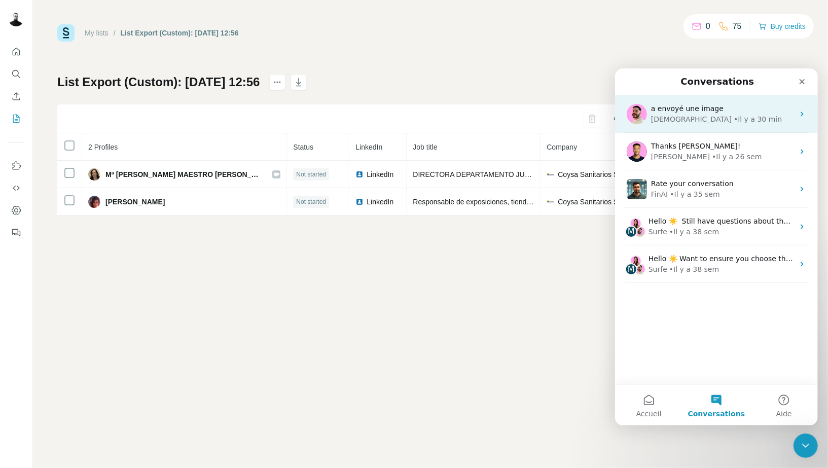
click at [684, 112] on div "a envoyé une image" at bounding box center [721, 108] width 143 height 11
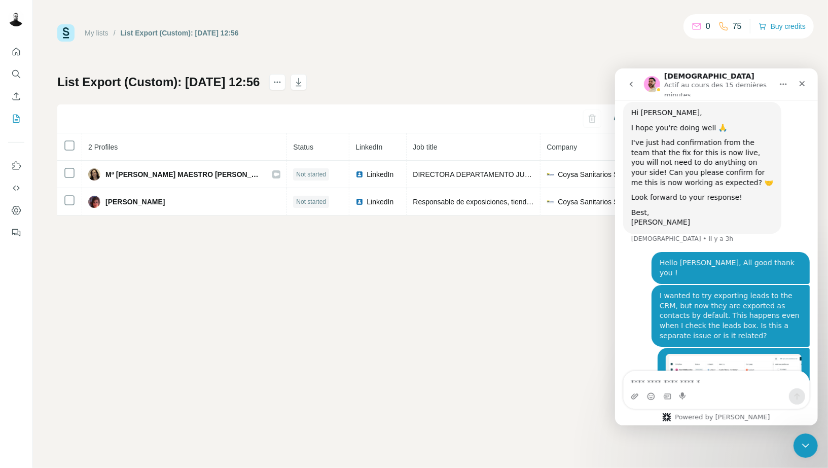
scroll to position [1284, 0]
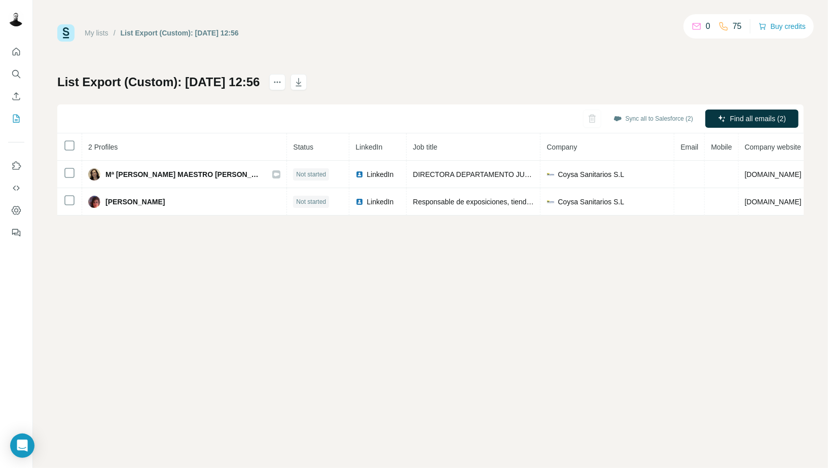
click at [640, 61] on div "My lists / List Export (Custom): [DATE] 12:56 0 75 Buy credits List Export (Cus…" at bounding box center [430, 119] width 746 height 191
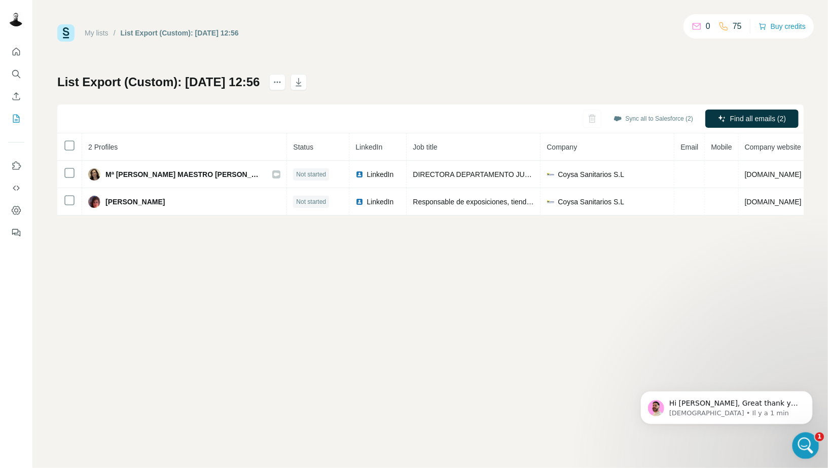
click at [797, 432] on div "Ouvrir le Messenger Intercom" at bounding box center [803, 443] width 33 height 33
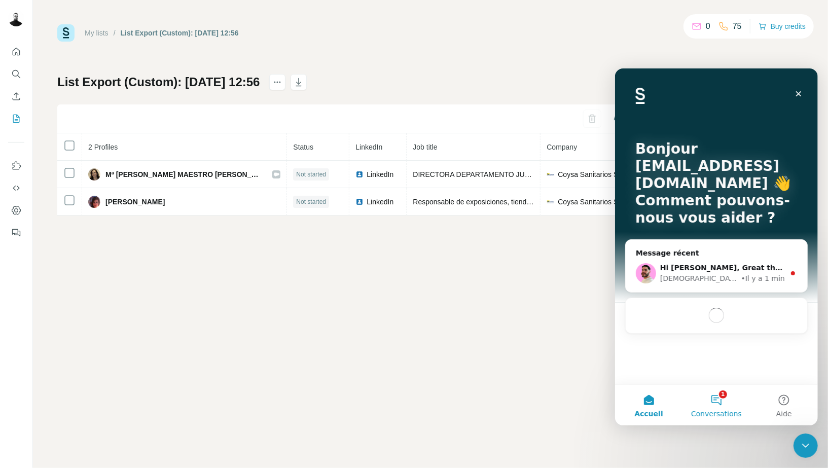
click at [699, 385] on button "1 Conversations" at bounding box center [715, 404] width 67 height 41
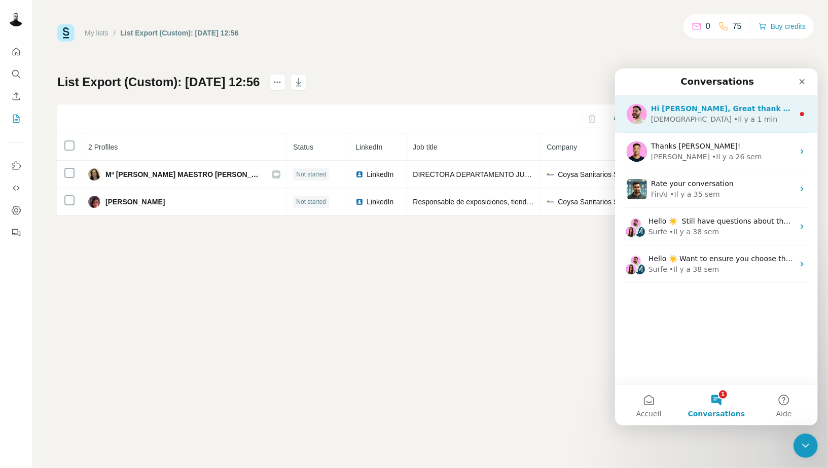
click at [733, 118] on div "• Il y a 1 min" at bounding box center [755, 119] width 44 height 11
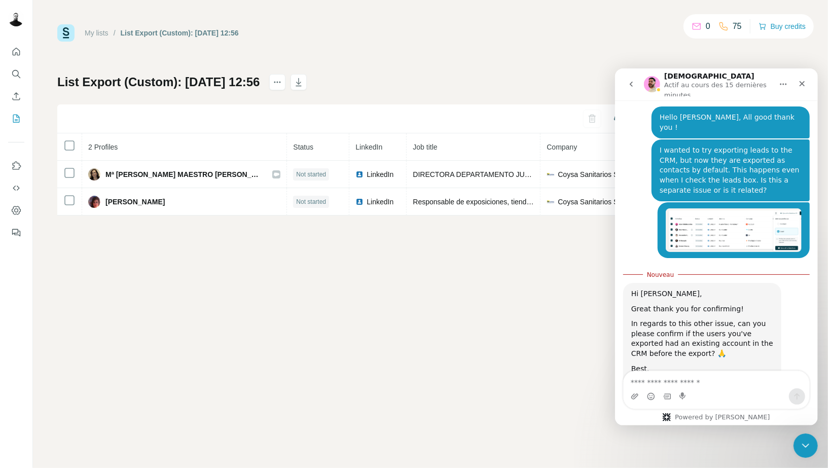
scroll to position [1415, 0]
click at [671, 374] on textarea "Envoyer un message..." at bounding box center [716, 379] width 186 height 17
click at [665, 317] on div "In regards to this other issue, can you please confirm if the users you've expo…" at bounding box center [702, 337] width 142 height 40
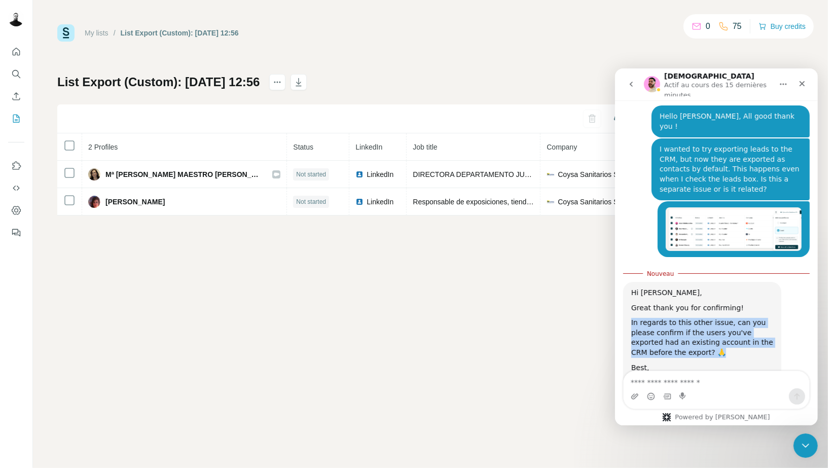
click at [665, 317] on div "In regards to this other issue, can you please confirm if the users you've expo…" at bounding box center [702, 337] width 142 height 40
click at [673, 317] on div "In regards to this other issue, can you please confirm if the users you've expo…" at bounding box center [702, 337] width 142 height 40
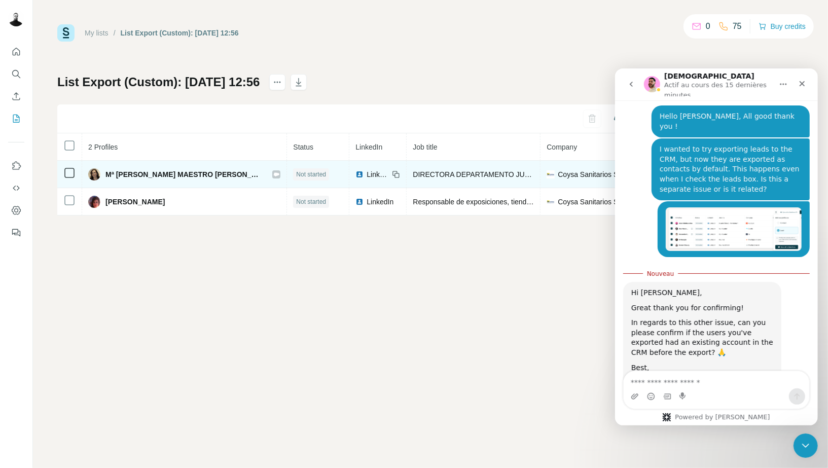
click at [274, 174] on icon at bounding box center [277, 174] width 6 height 4
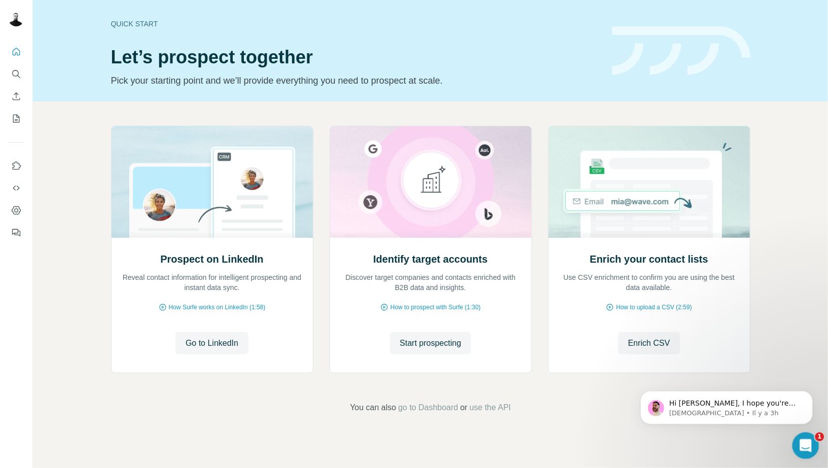
click at [797, 441] on div "Ouvrir le Messenger Intercom" at bounding box center [803, 443] width 33 height 33
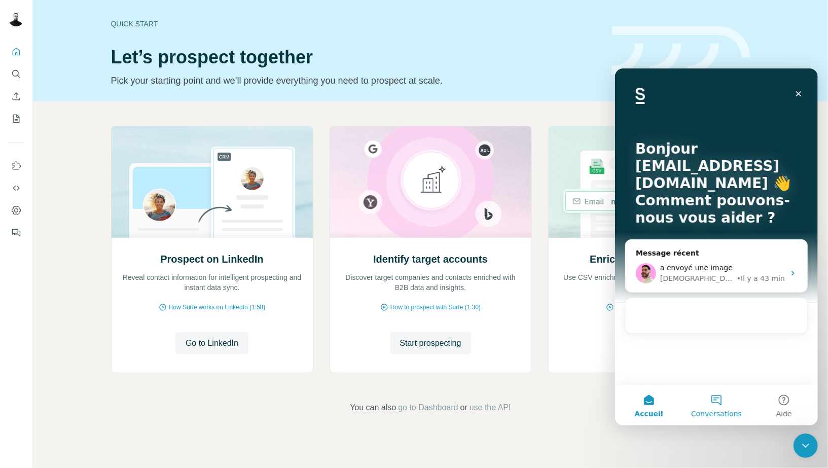
click at [732, 410] on span "Conversations" at bounding box center [715, 413] width 51 height 7
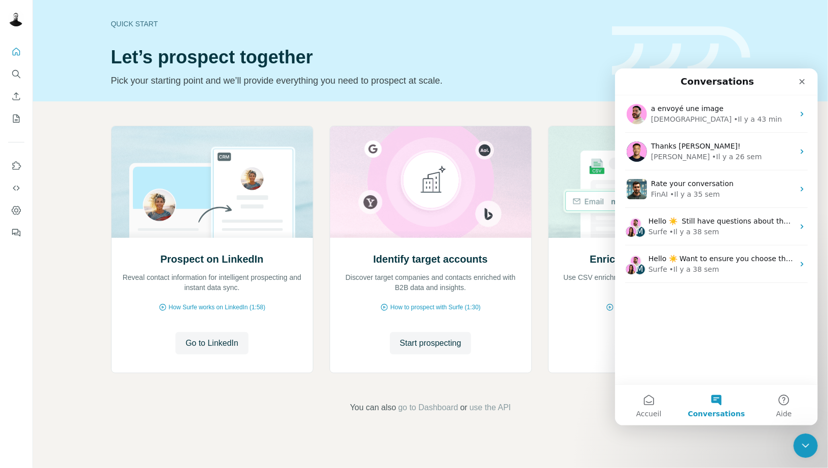
click at [354, 31] on div "Quick start Let’s prospect together Pick your starting point and we’ll provide …" at bounding box center [355, 51] width 489 height 74
click at [794, 440] on div "Fermer le Messenger Intercom" at bounding box center [804, 444] width 24 height 24
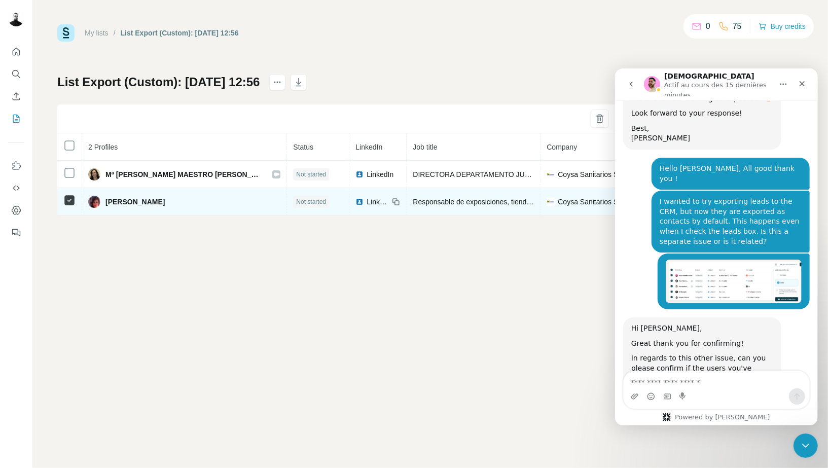
scroll to position [1398, 0]
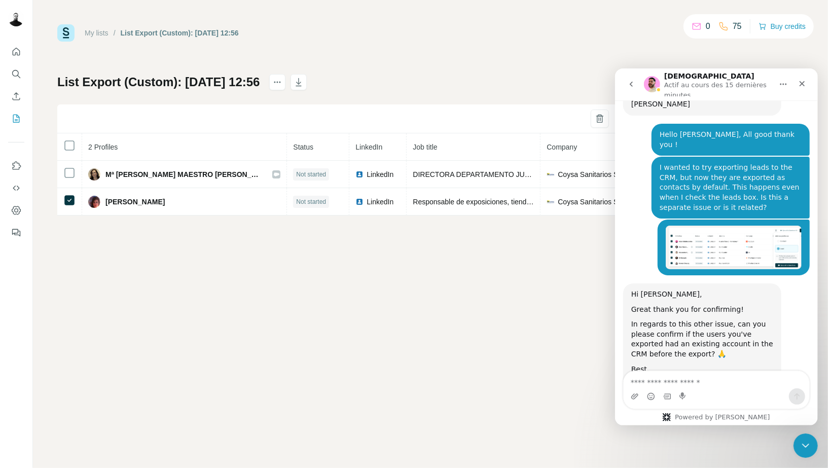
click at [804, 464] on div "My lists / List Export (Custom): [DATE] 12:56 0 75 Buy credits List Export (Cus…" at bounding box center [430, 234] width 795 height 468
click at [802, 450] on icon "Fermer le Messenger Intercom" at bounding box center [804, 444] width 12 height 12
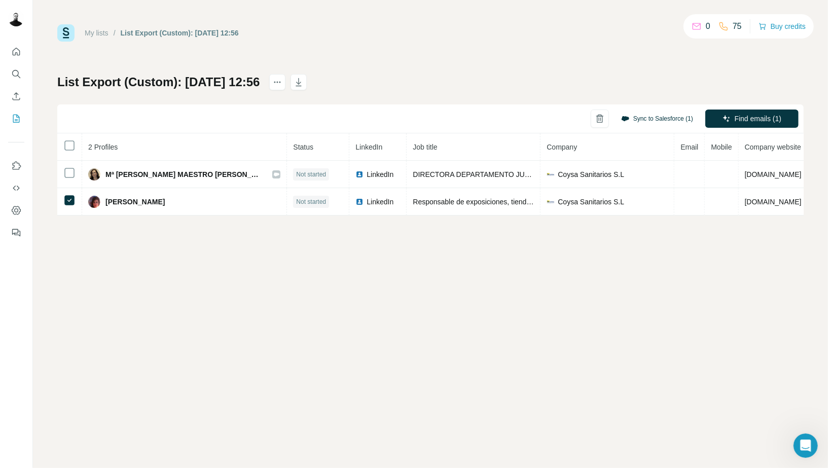
click at [668, 115] on button "Sync to Salesforce (1)" at bounding box center [657, 118] width 86 height 15
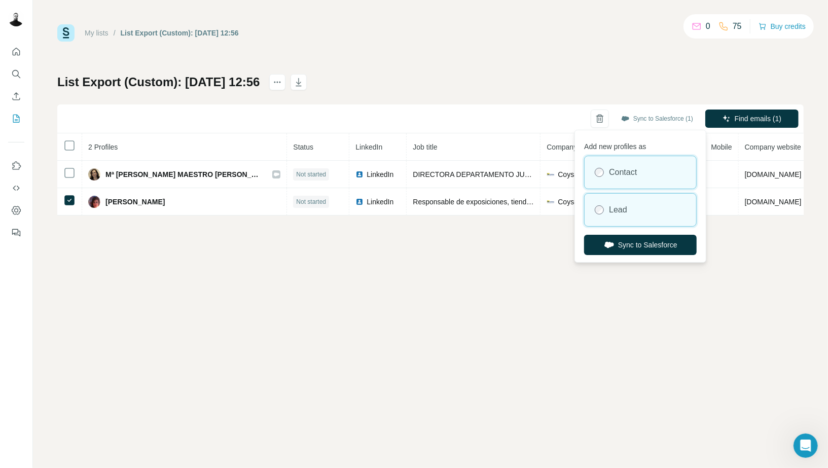
click at [622, 208] on label "Lead" at bounding box center [618, 210] width 18 height 12
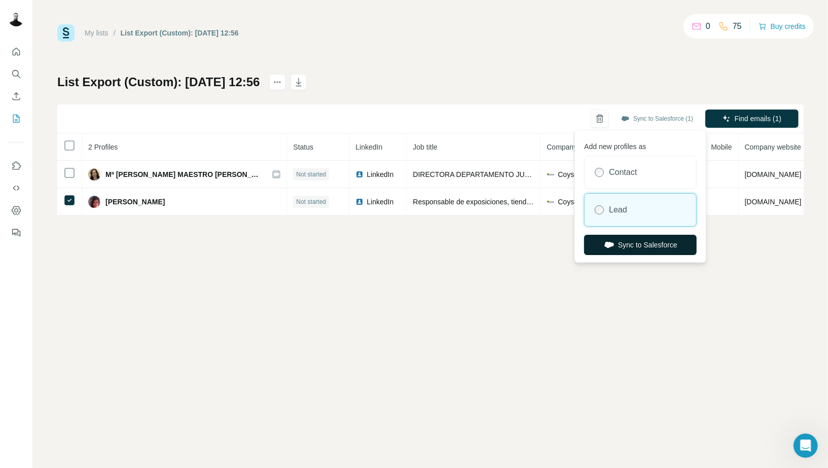
click at [638, 240] on button "Sync to Salesforce" at bounding box center [640, 245] width 113 height 20
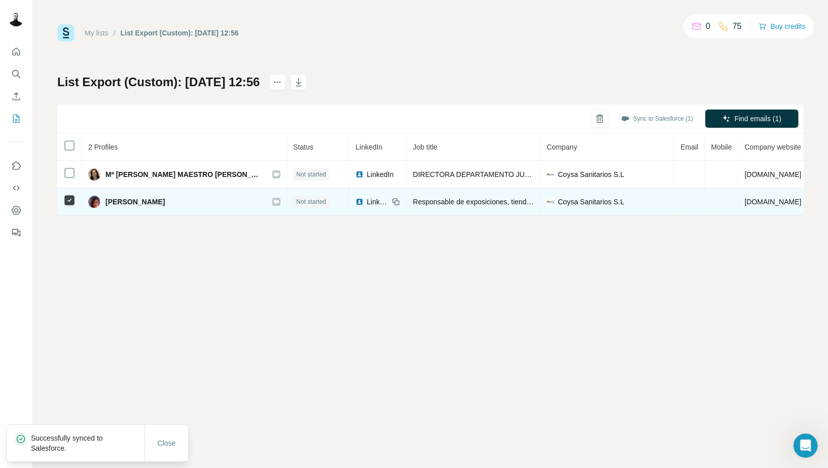
click at [274, 201] on icon at bounding box center [277, 202] width 6 height 4
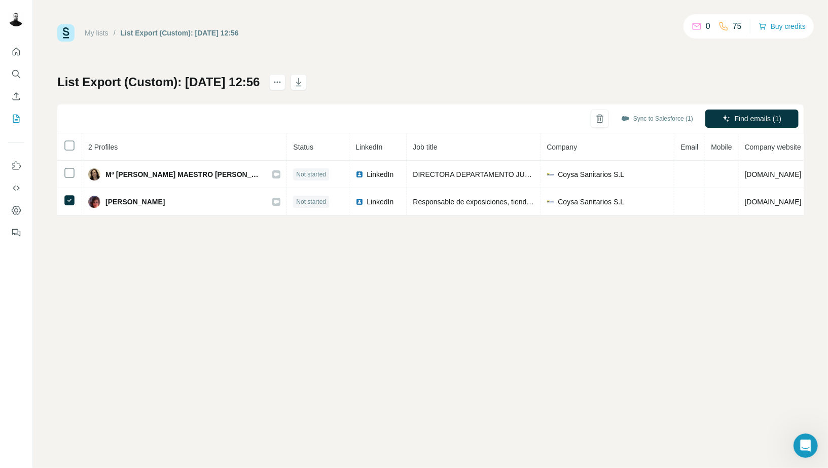
click at [793, 437] on div "My lists / List Export (Custom): 01/10/2025 12:56 0 75 Buy credits List Export …" at bounding box center [430, 234] width 795 height 468
click at [805, 434] on div "Ouvrir le Messenger Intercom" at bounding box center [803, 443] width 33 height 33
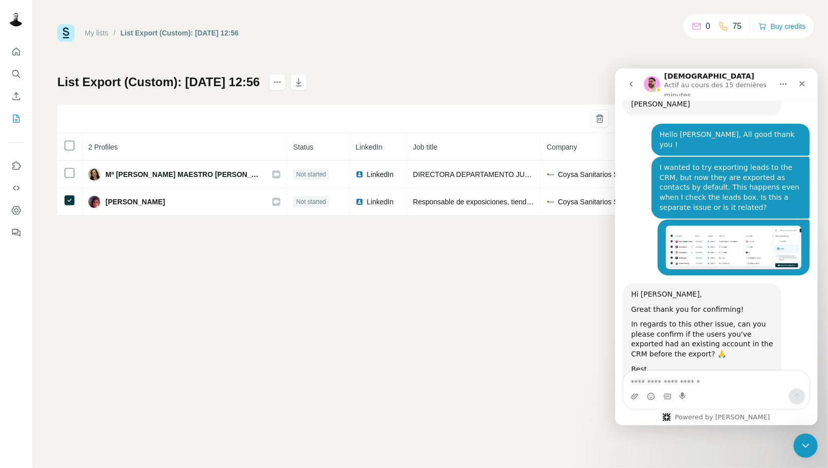
click at [662, 383] on textarea "Envoyer un message..." at bounding box center [716, 379] width 186 height 17
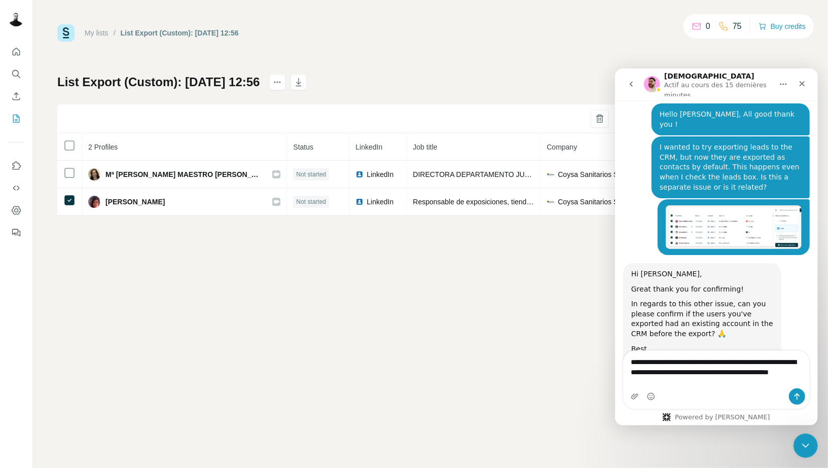
scroll to position [1418, 0]
click at [749, 362] on textarea "**********" at bounding box center [716, 369] width 186 height 38
type textarea "**********"
click at [707, 381] on textarea "**********" at bounding box center [716, 369] width 186 height 38
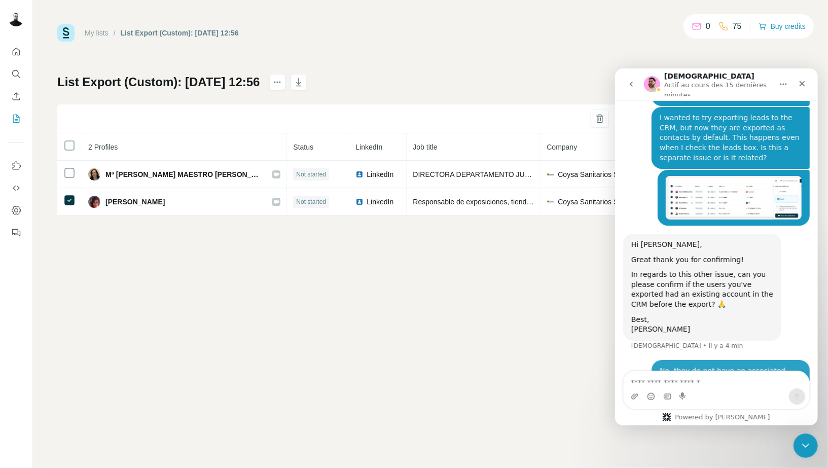
scroll to position [1448, 0]
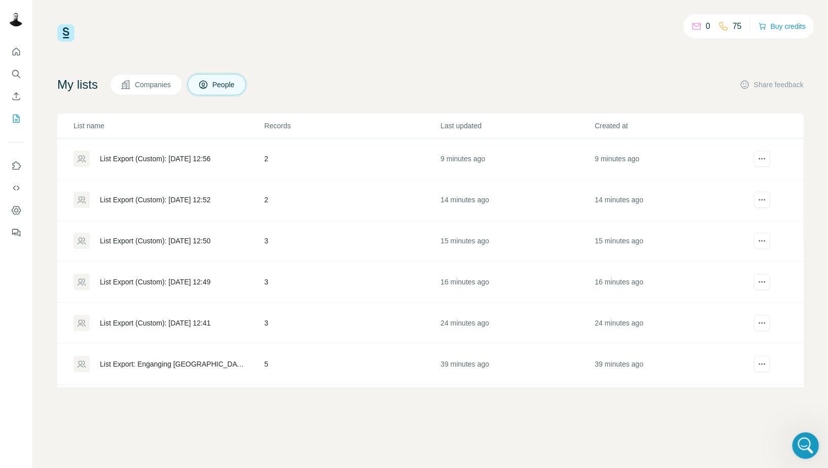
click at [799, 439] on icon "Ouvrir le Messenger Intercom" at bounding box center [804, 444] width 17 height 17
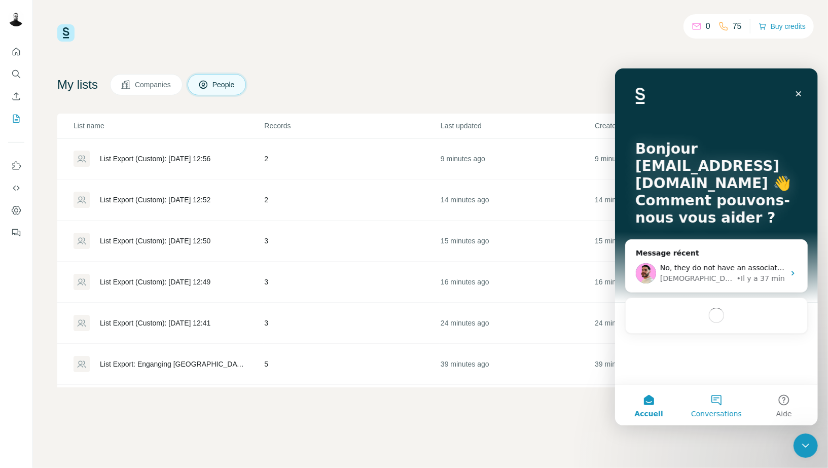
click at [717, 399] on button "Conversations" at bounding box center [715, 404] width 67 height 41
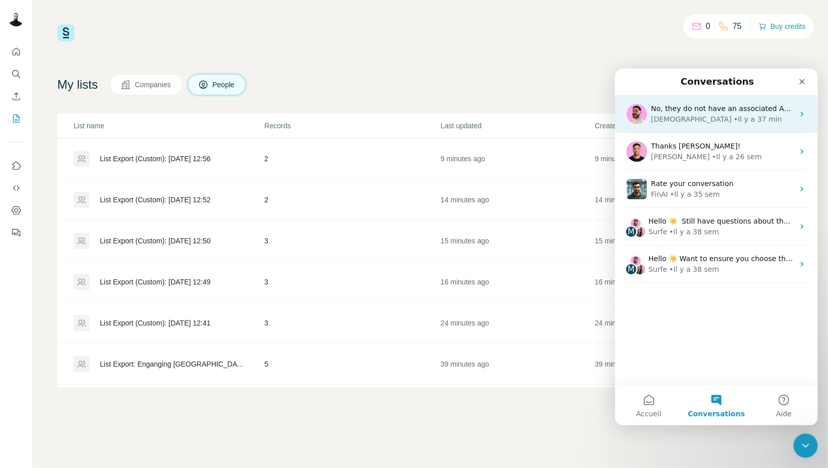
click at [733, 120] on div "• Il y a 37 min" at bounding box center [757, 119] width 48 height 11
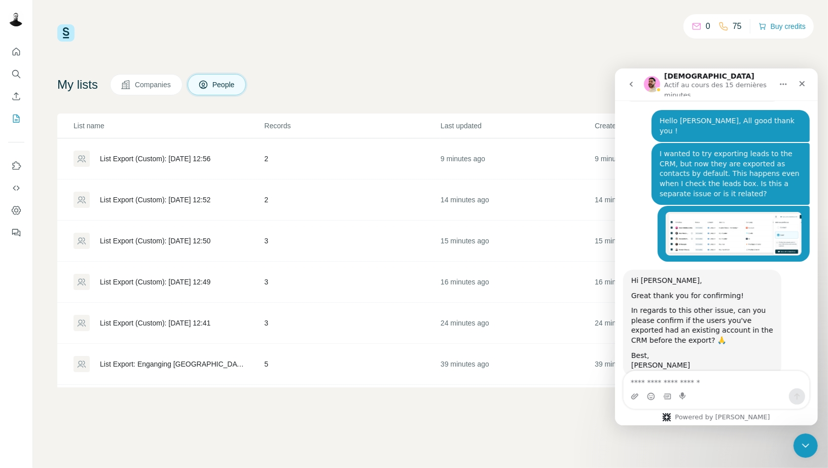
scroll to position [1448, 0]
